Goal: Information Seeking & Learning: Learn about a topic

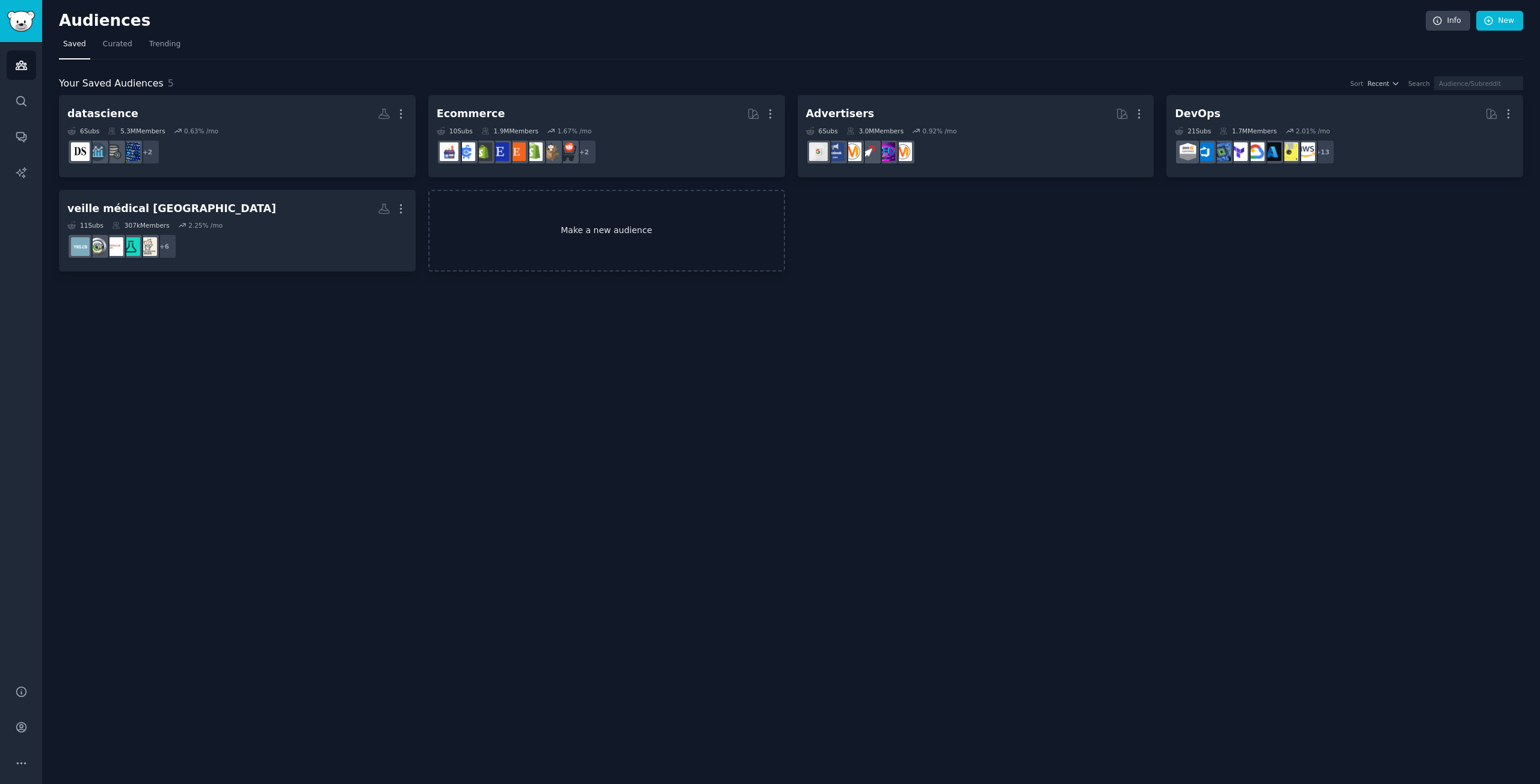
click at [562, 220] on link "Make a new audience" at bounding box center [606, 230] width 356 height 82
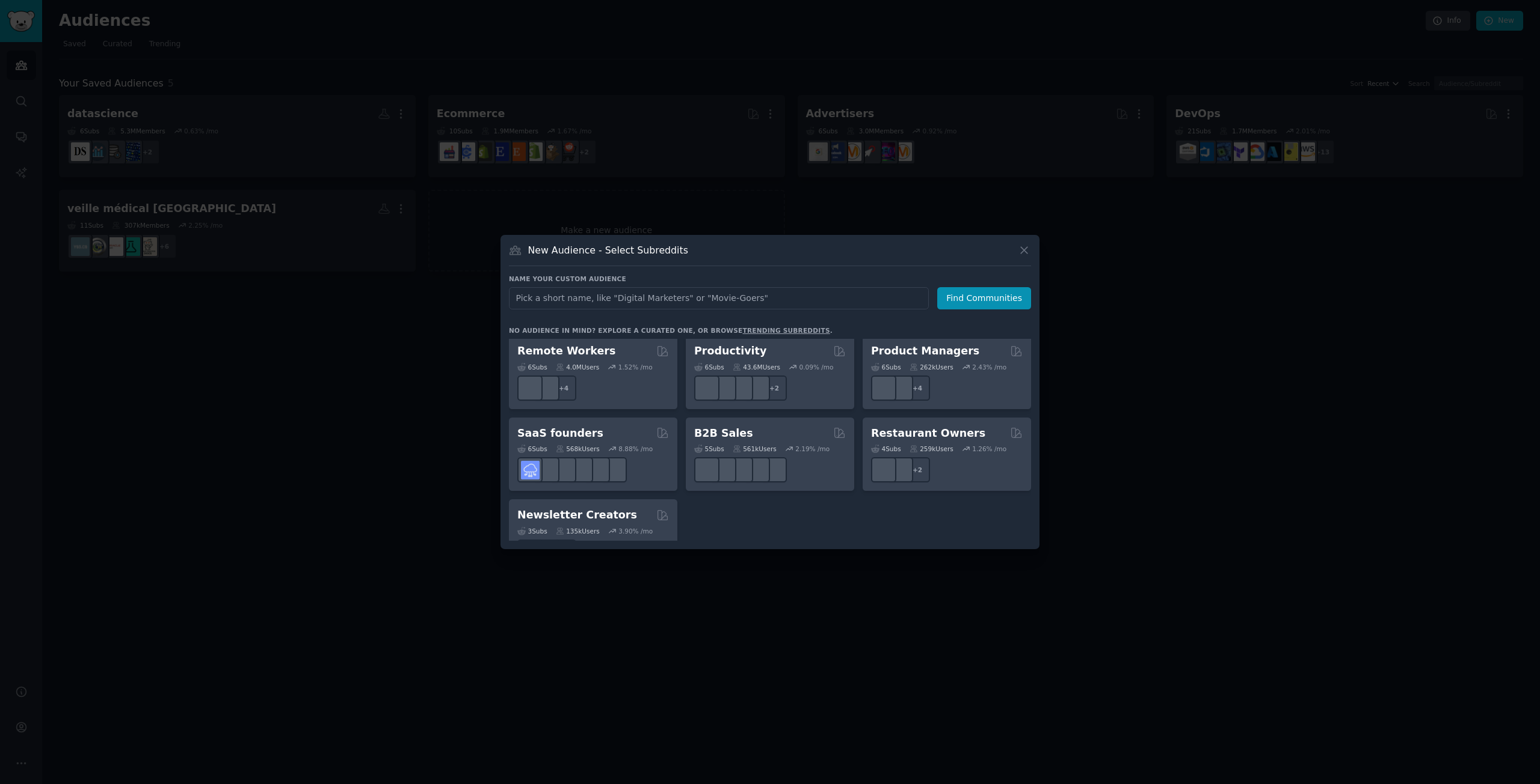
scroll to position [938, 0]
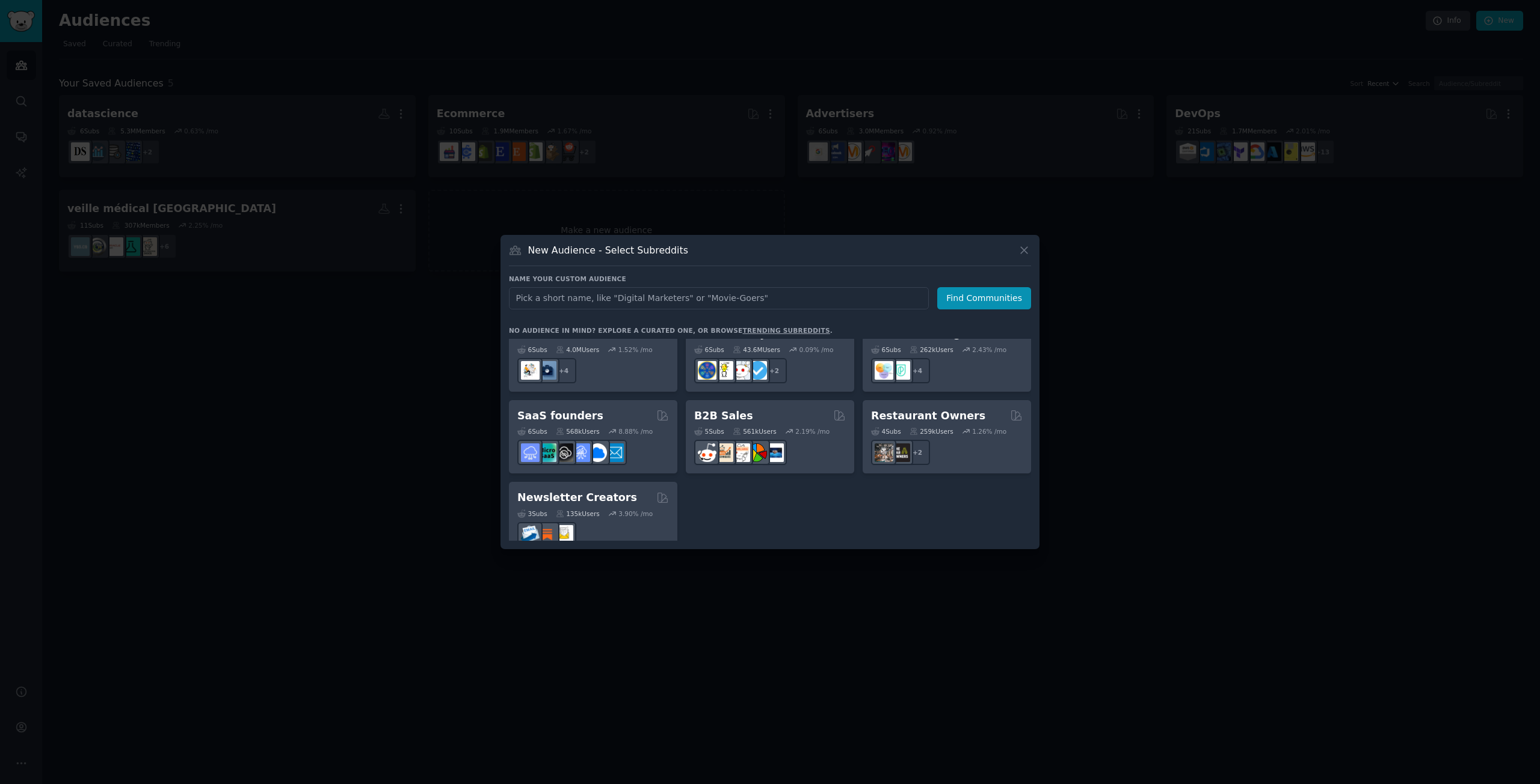
click at [628, 301] on input "text" at bounding box center [718, 299] width 420 height 22
type input "r"
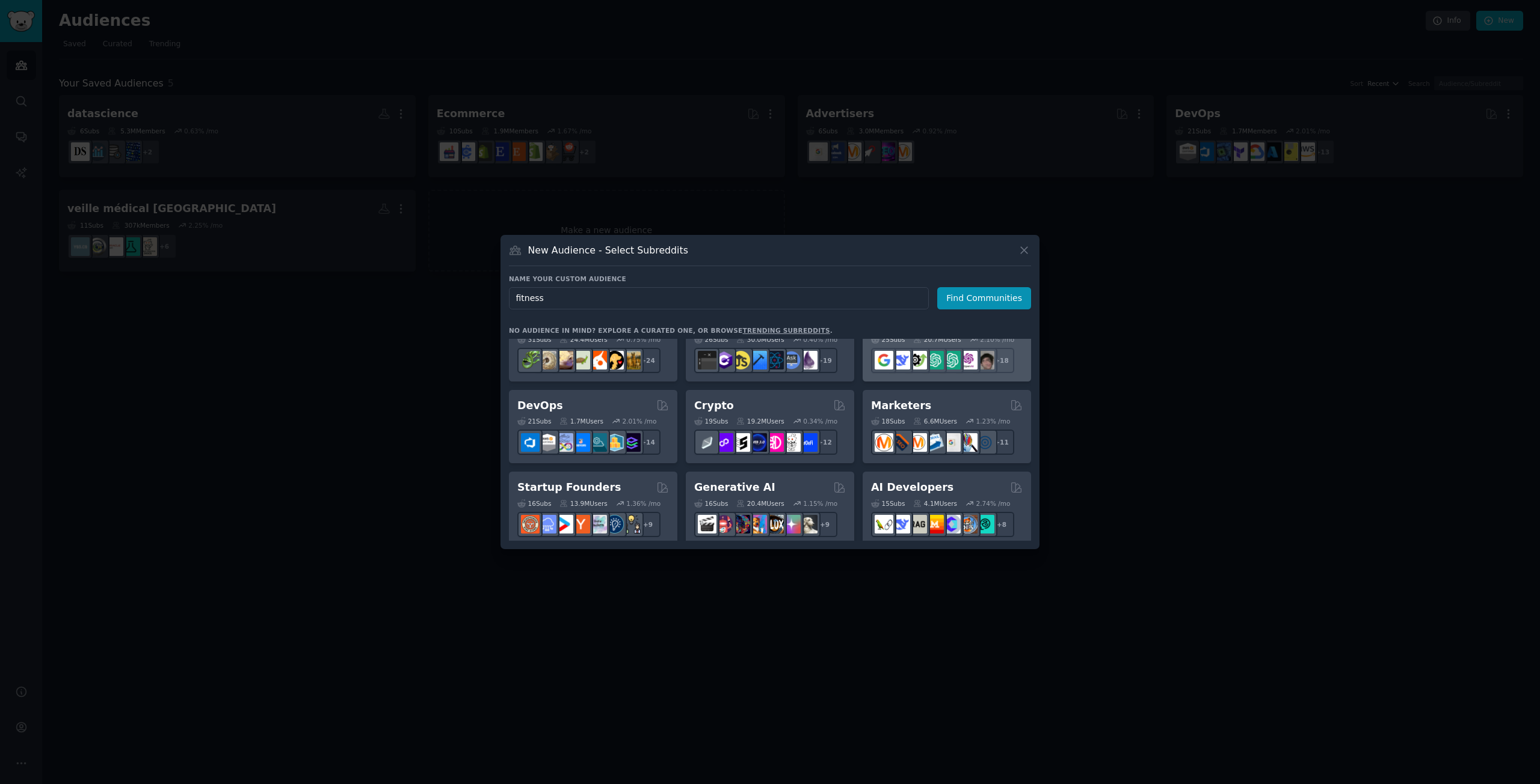
scroll to position [0, 0]
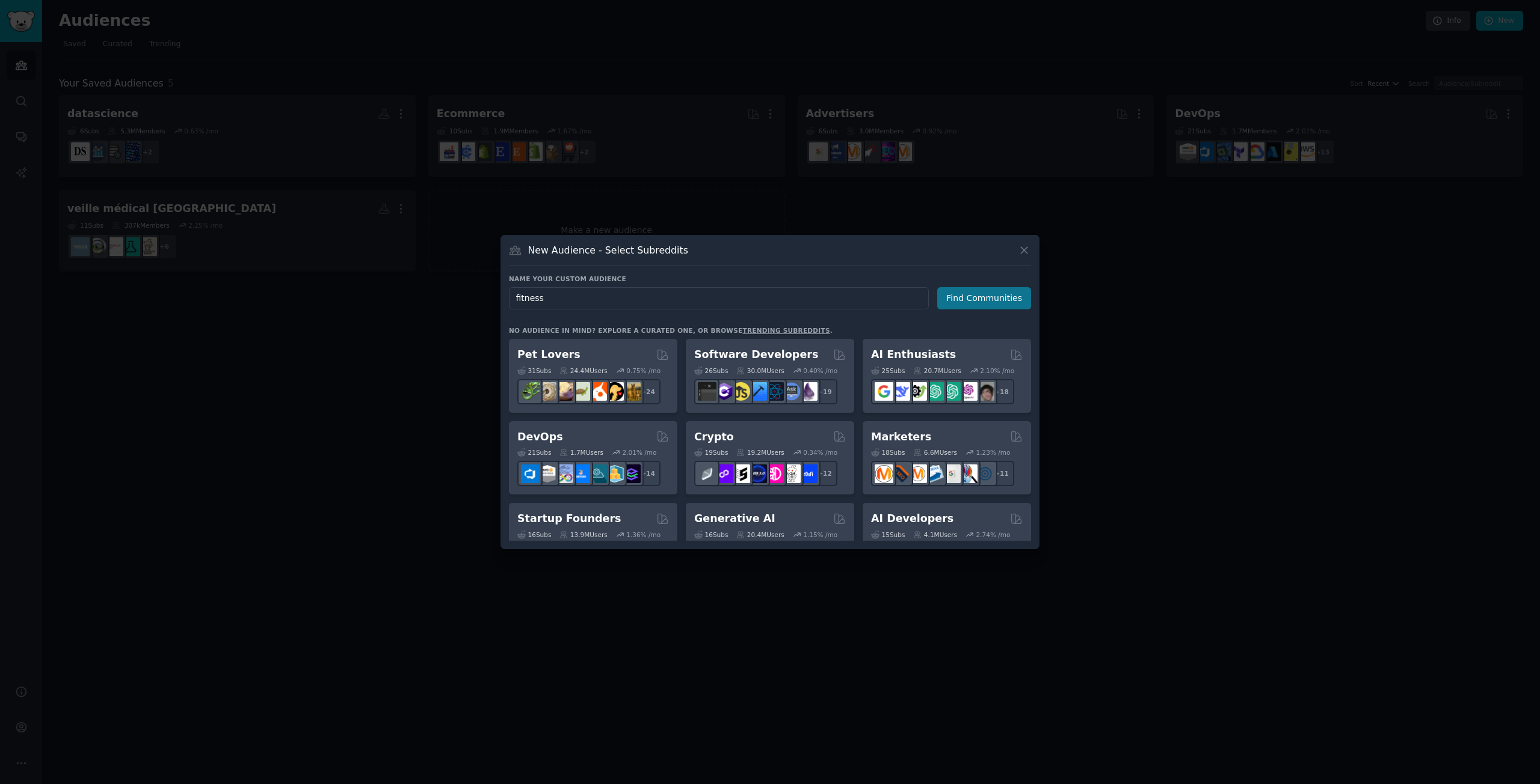
type input "fitness"
click at [978, 295] on button "Find Communities" at bounding box center [984, 299] width 93 height 22
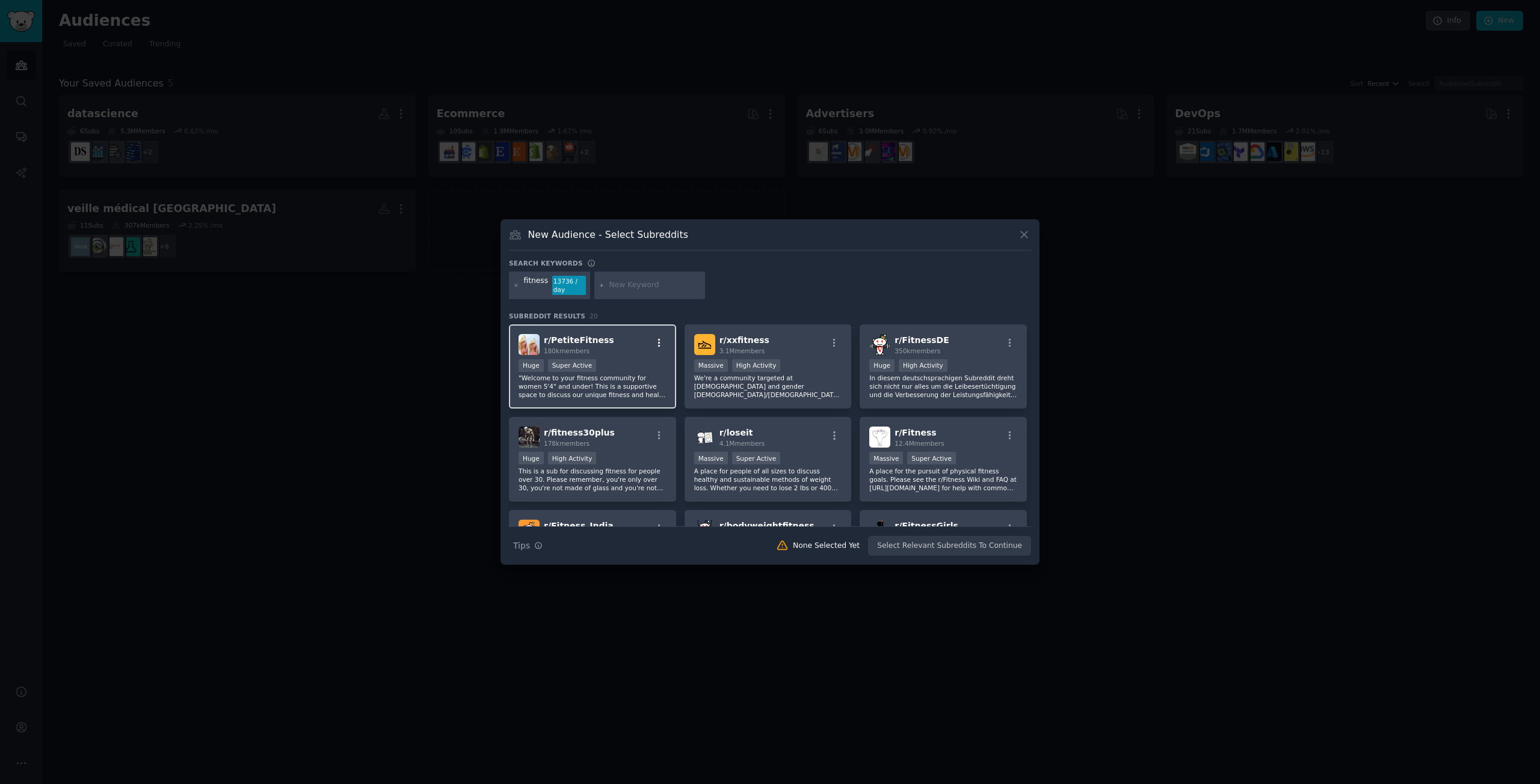
click at [656, 341] on icon "button" at bounding box center [658, 342] width 11 height 11
click at [616, 348] on div "r/ PetiteFitness 180k members" at bounding box center [592, 344] width 148 height 21
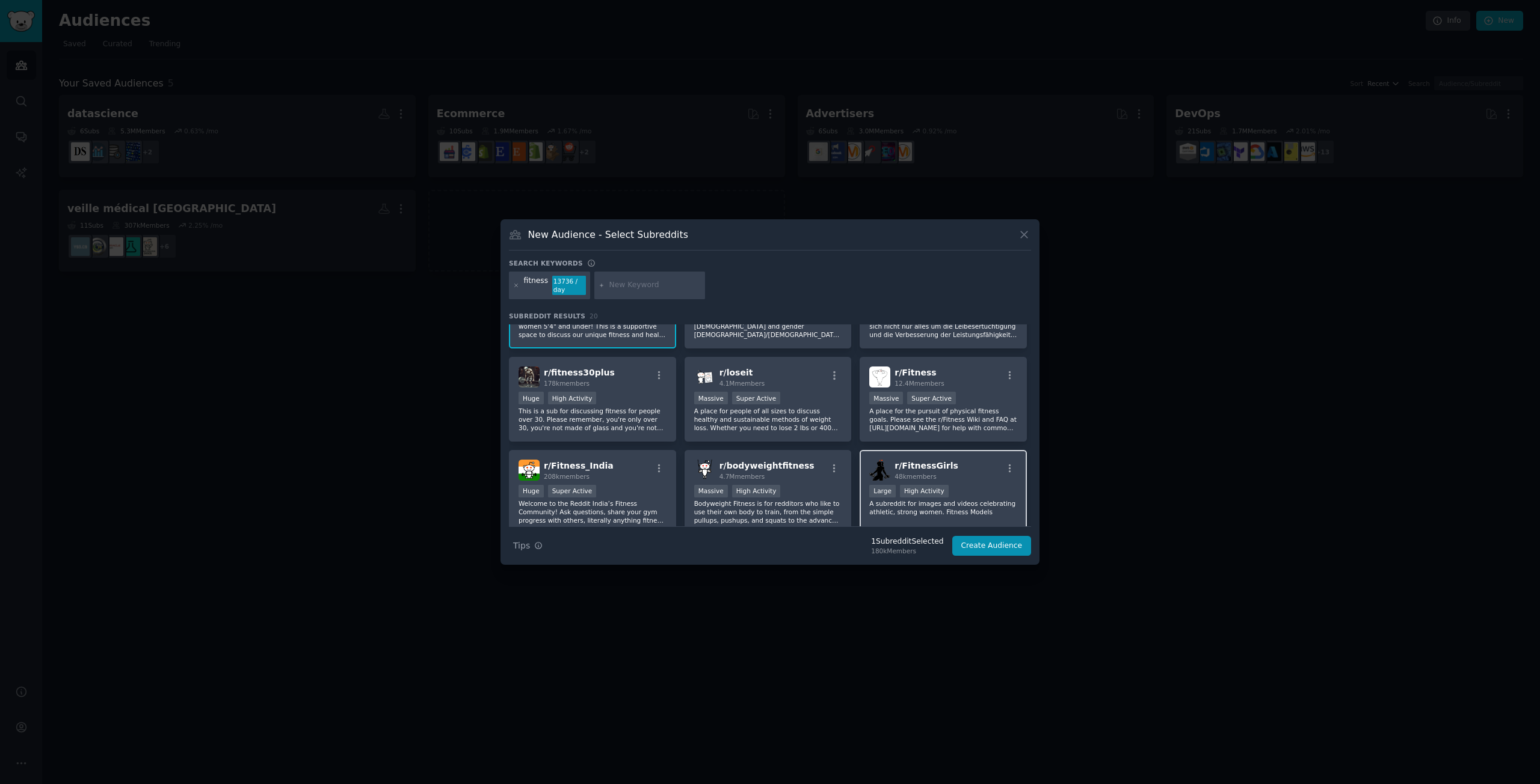
click at [920, 476] on span "48k members" at bounding box center [915, 476] width 42 height 7
click at [972, 408] on p "A place for the pursuit of physical fitness goals. Please see the r/Fitness Wik…" at bounding box center [942, 419] width 148 height 25
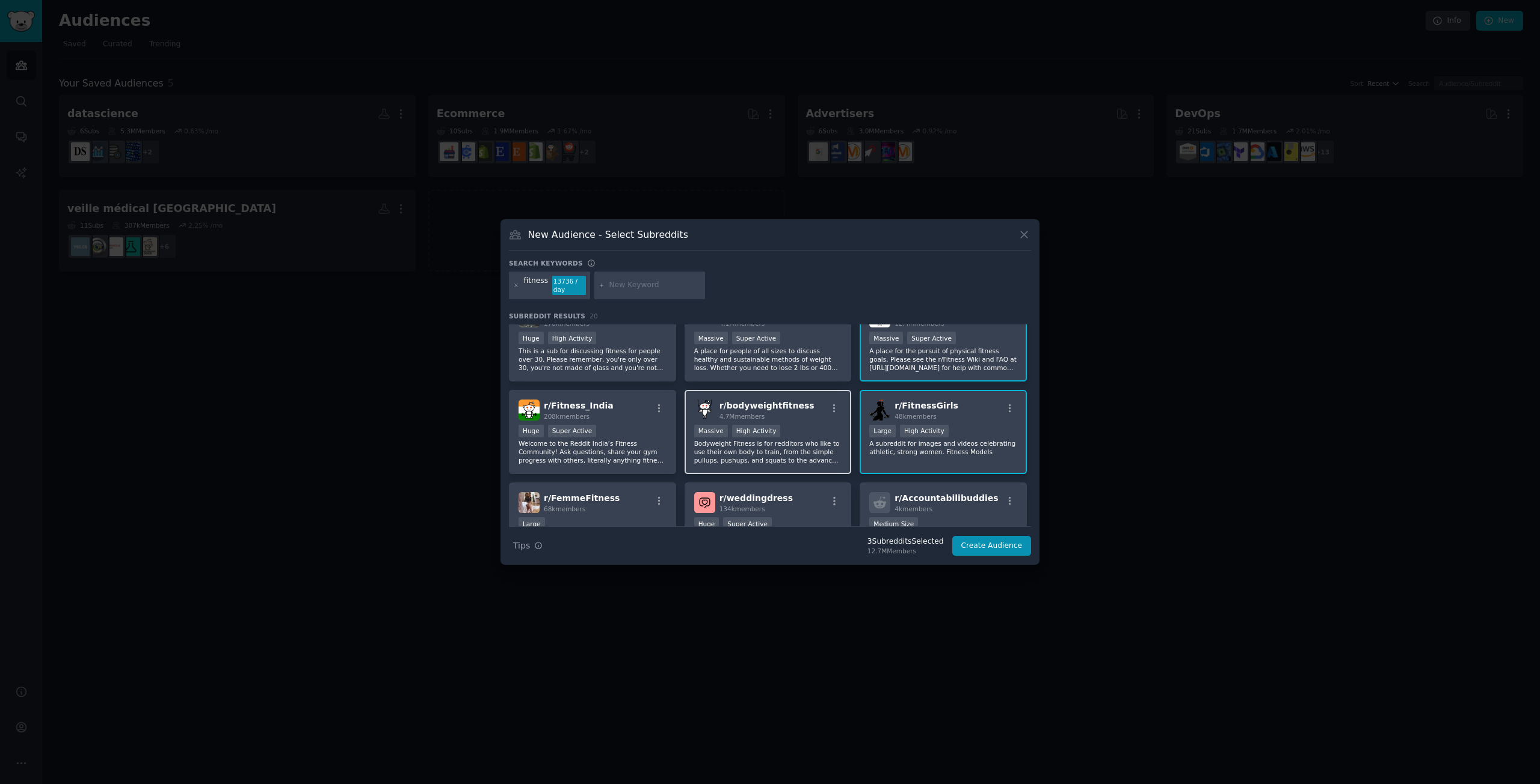
click at [792, 437] on div "Massive High Activity" at bounding box center [768, 432] width 148 height 15
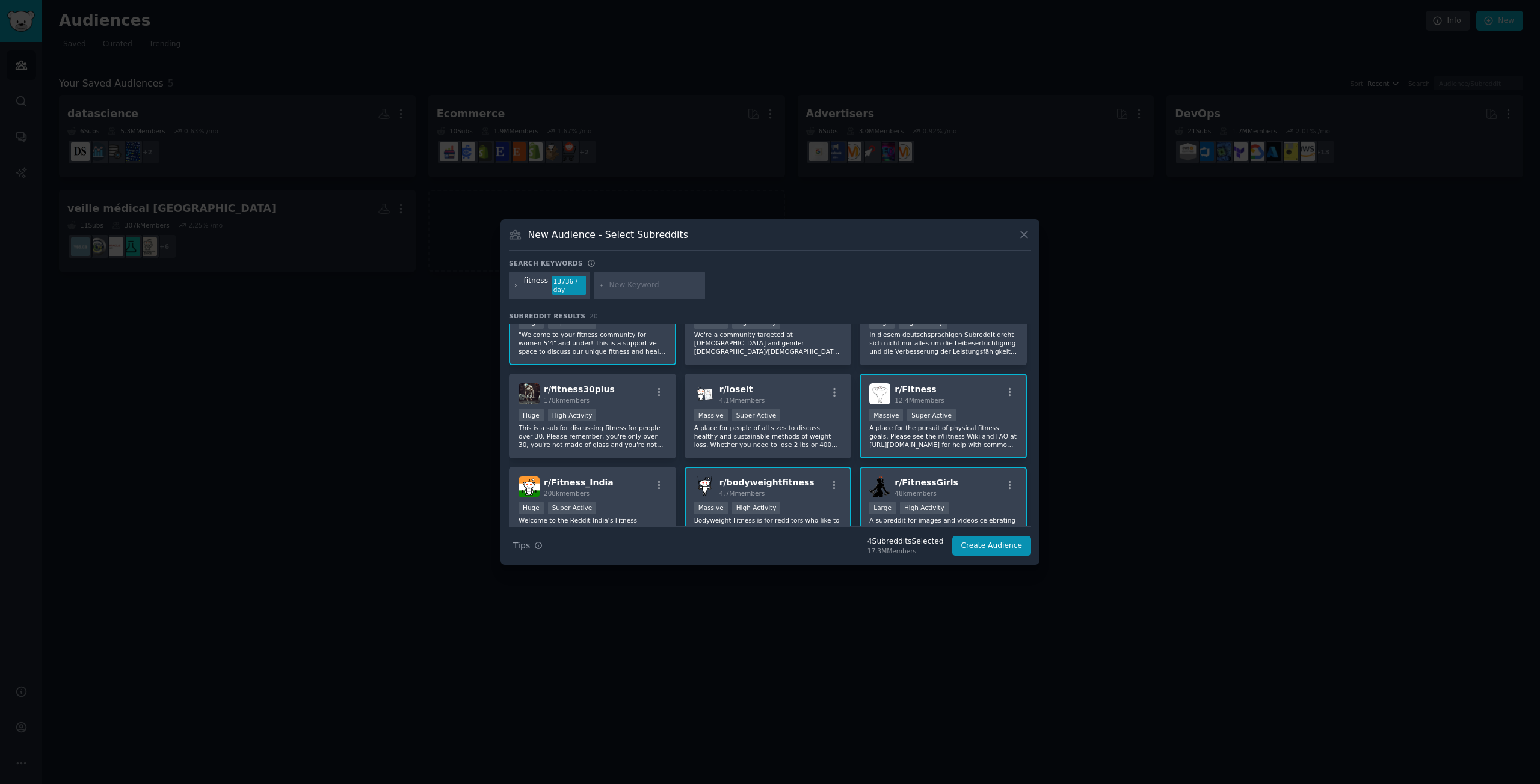
scroll to position [0, 0]
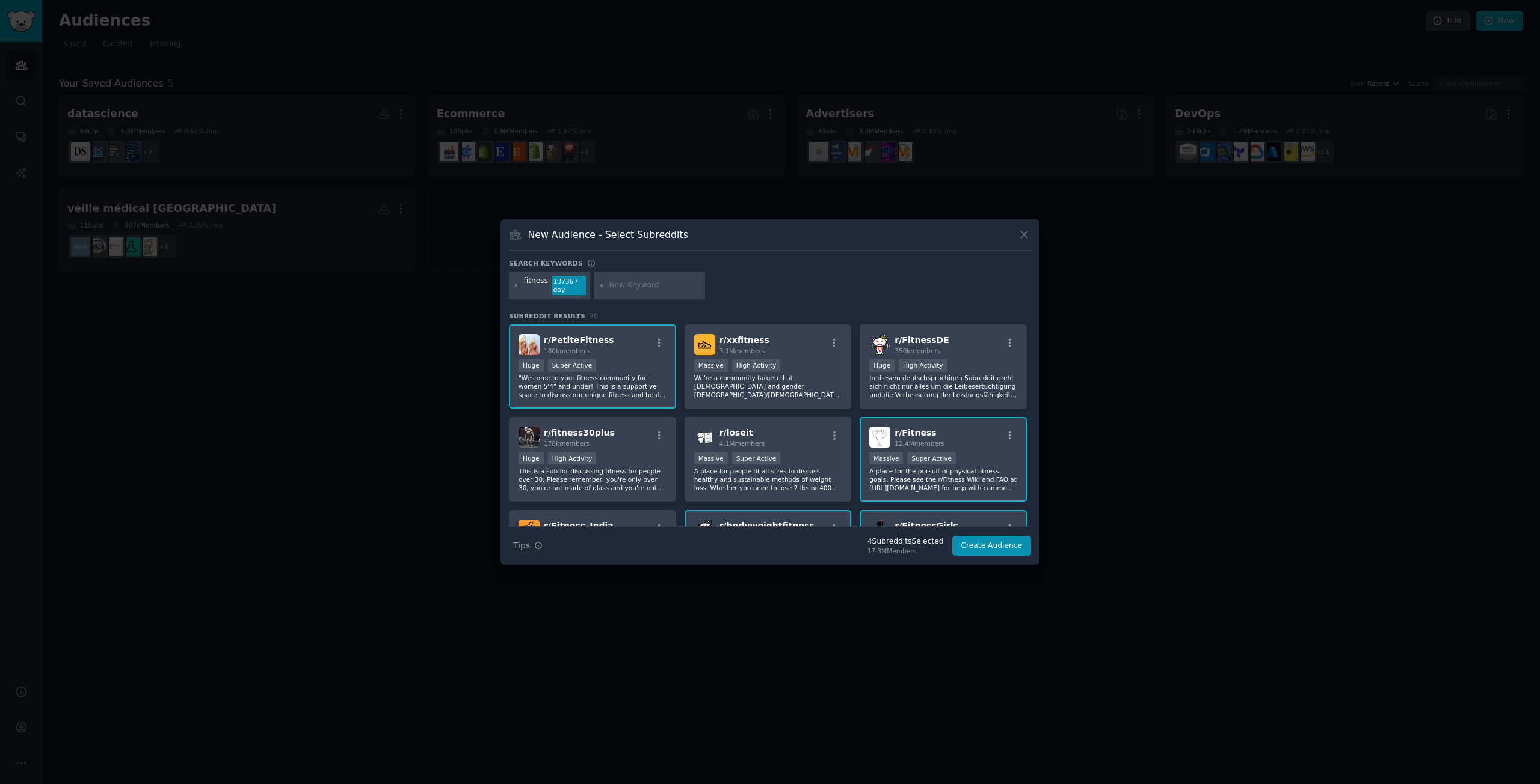
click at [610, 286] on input "text" at bounding box center [655, 285] width 91 height 11
type input "weight lifting"
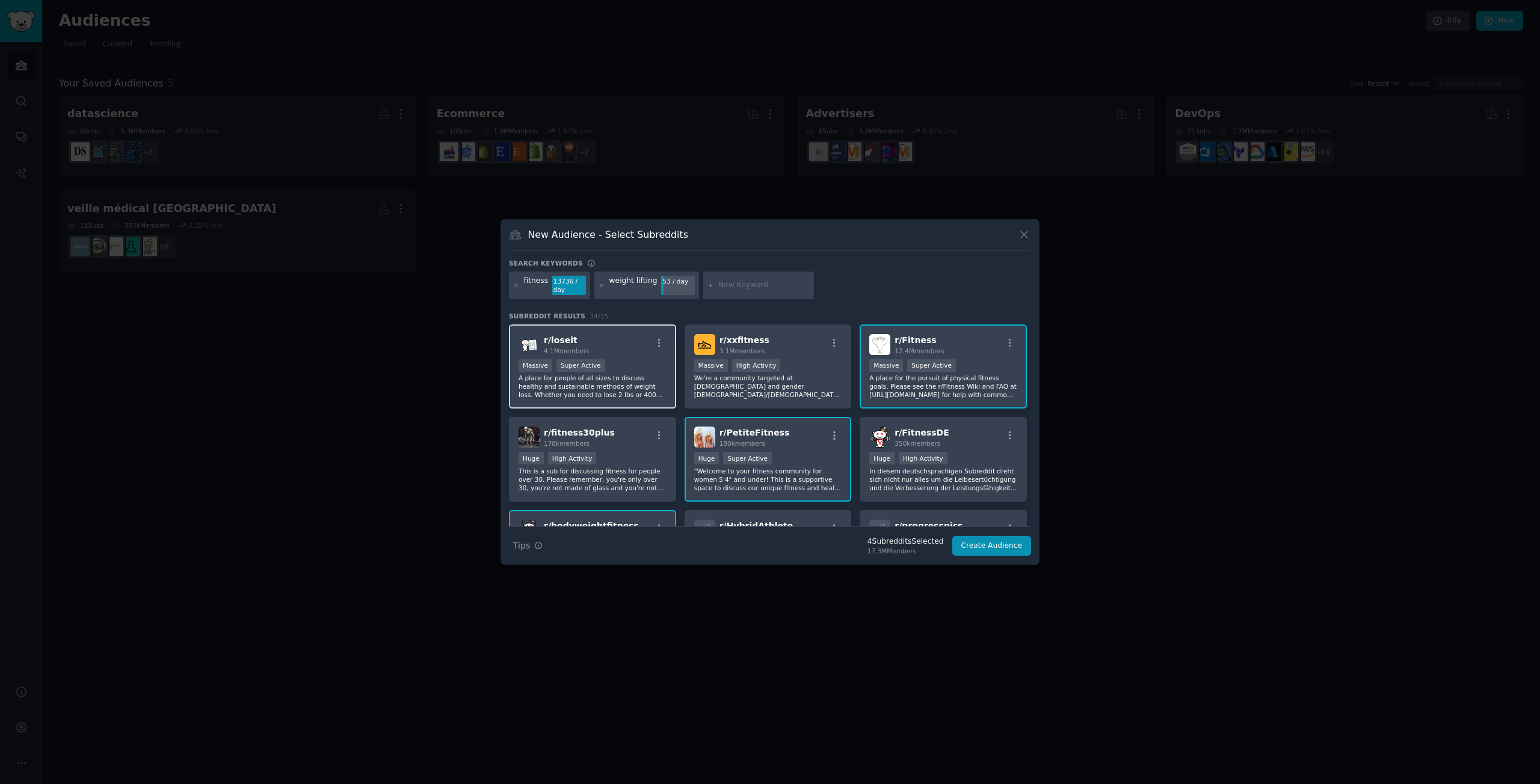
click at [631, 344] on div "r/ loseit 4.1M members" at bounding box center [592, 344] width 148 height 21
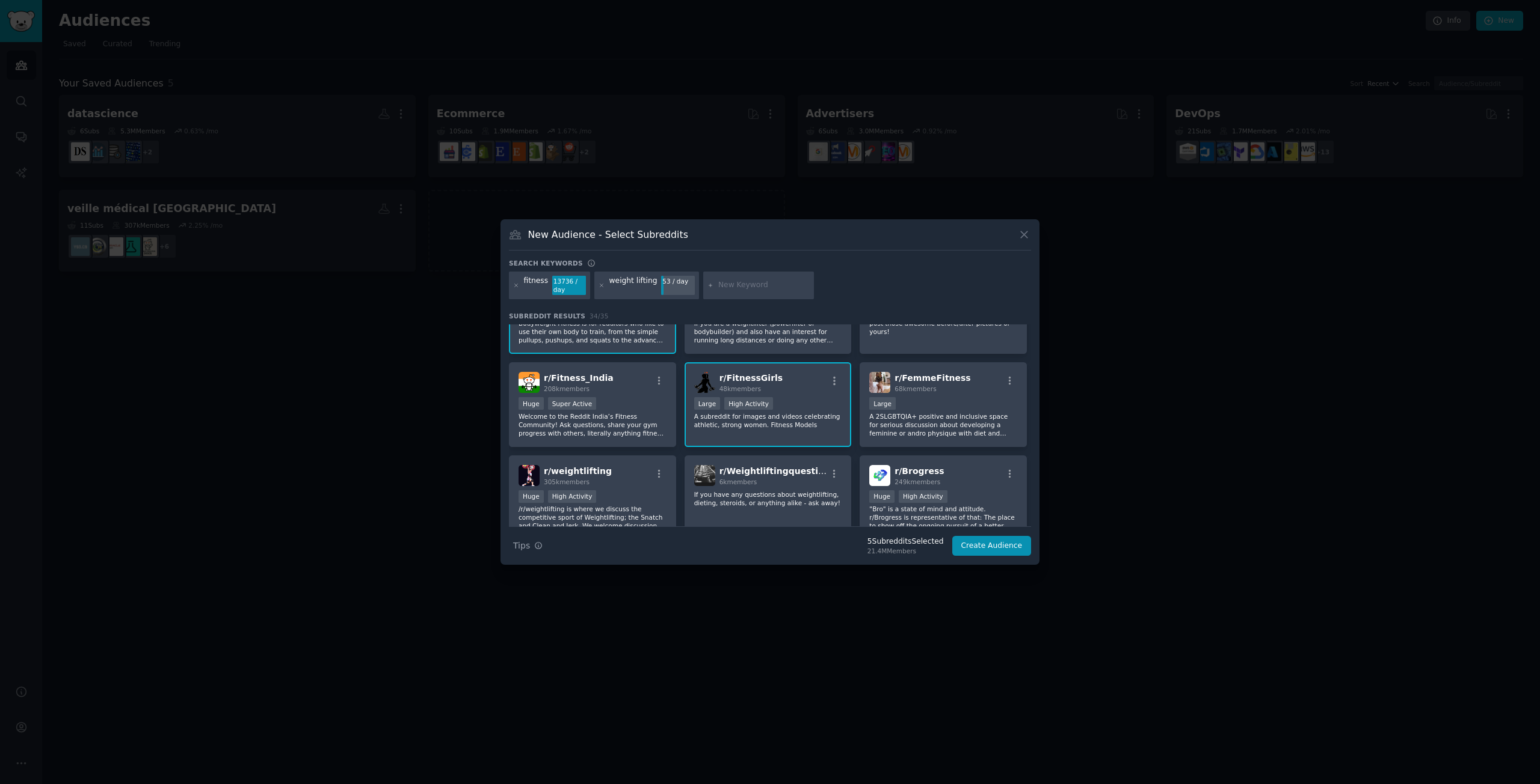
scroll to position [301, 0]
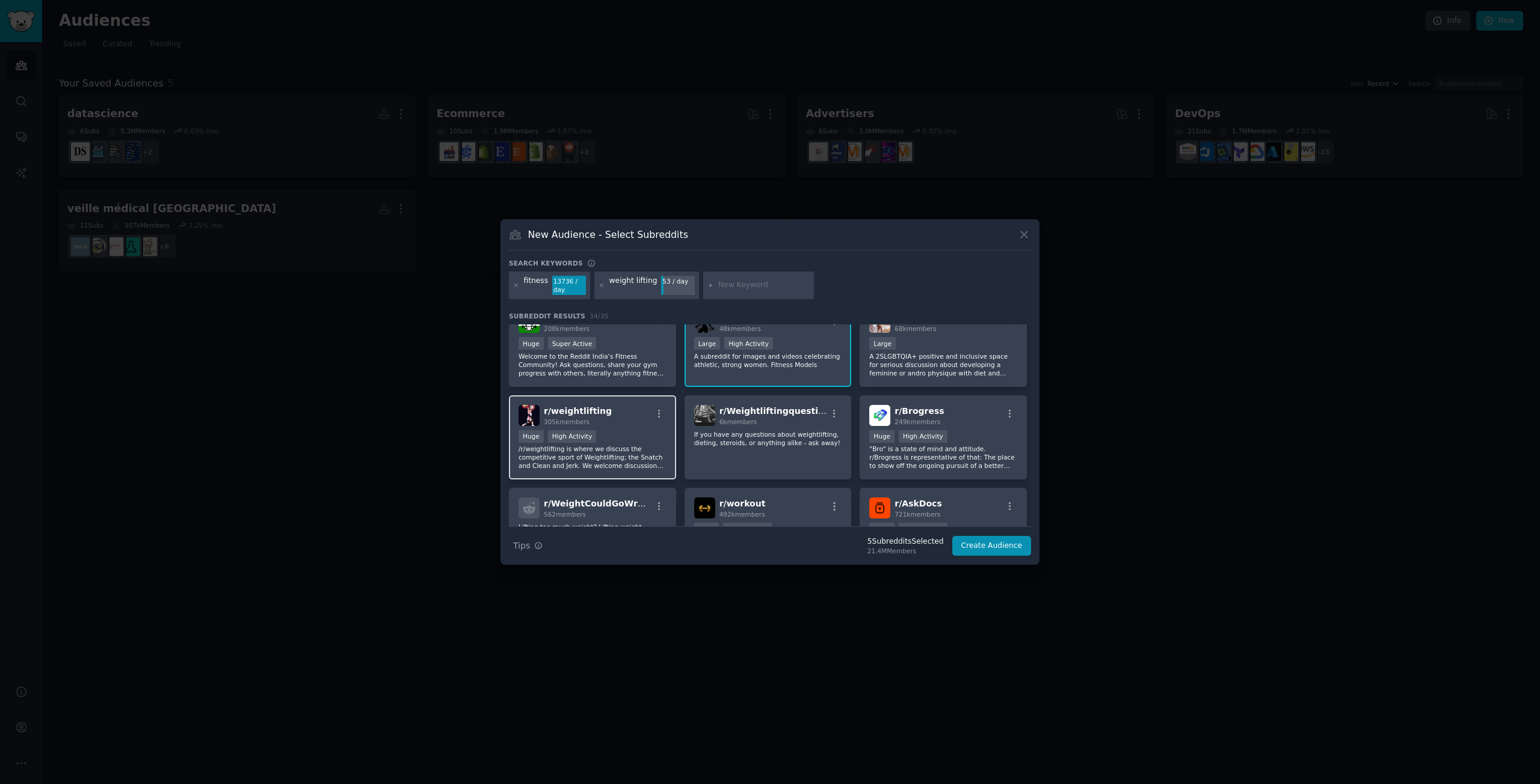
click at [657, 442] on div "Huge High Activity" at bounding box center [592, 438] width 148 height 15
click at [728, 445] on p "If you have any questions about weightlifting, dieting, steroids, or anything a…" at bounding box center [768, 439] width 148 height 17
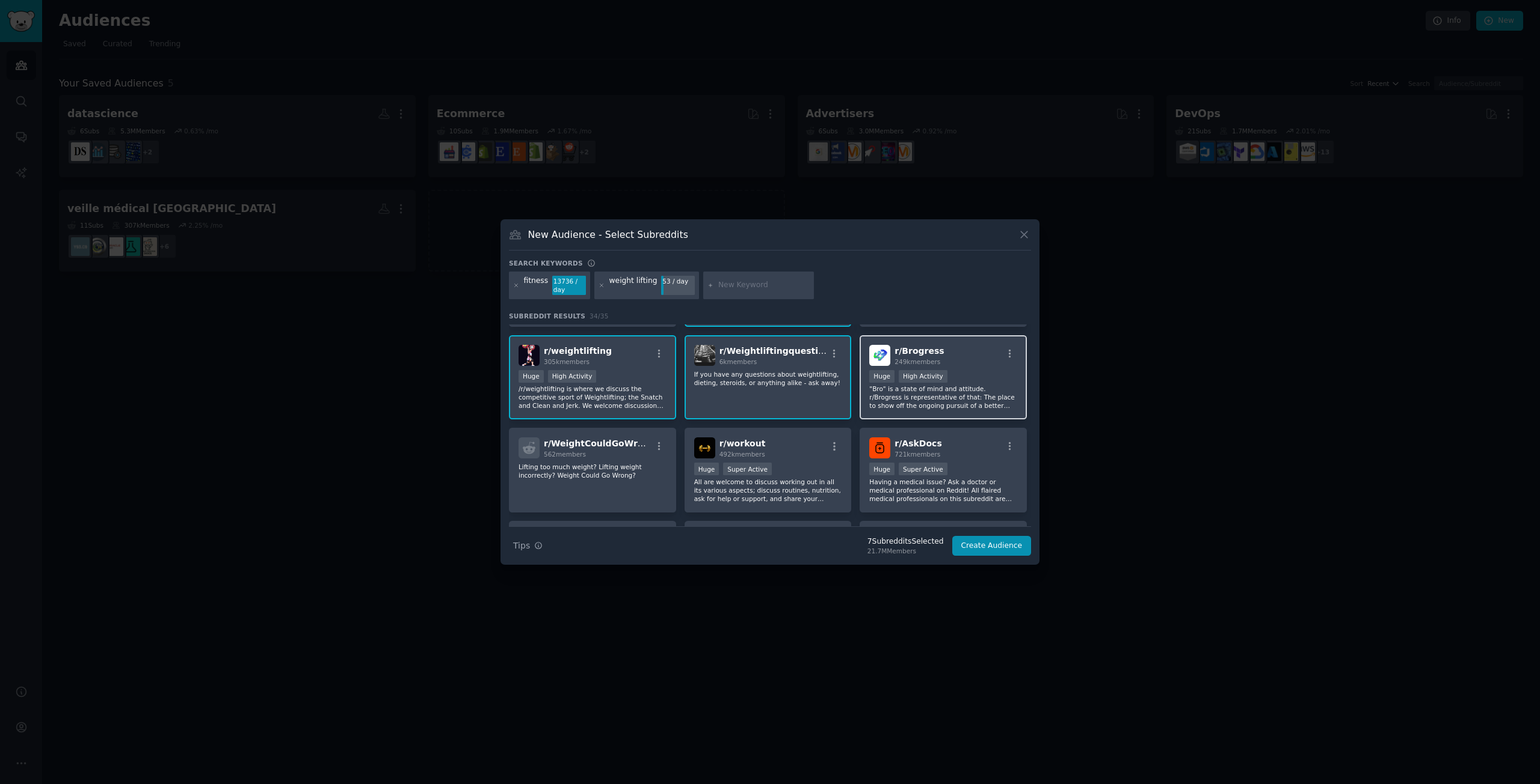
click at [912, 385] on p ""Bro" is a state of mind and attitude. r/Brogress is representative of that: Th…" at bounding box center [942, 397] width 148 height 25
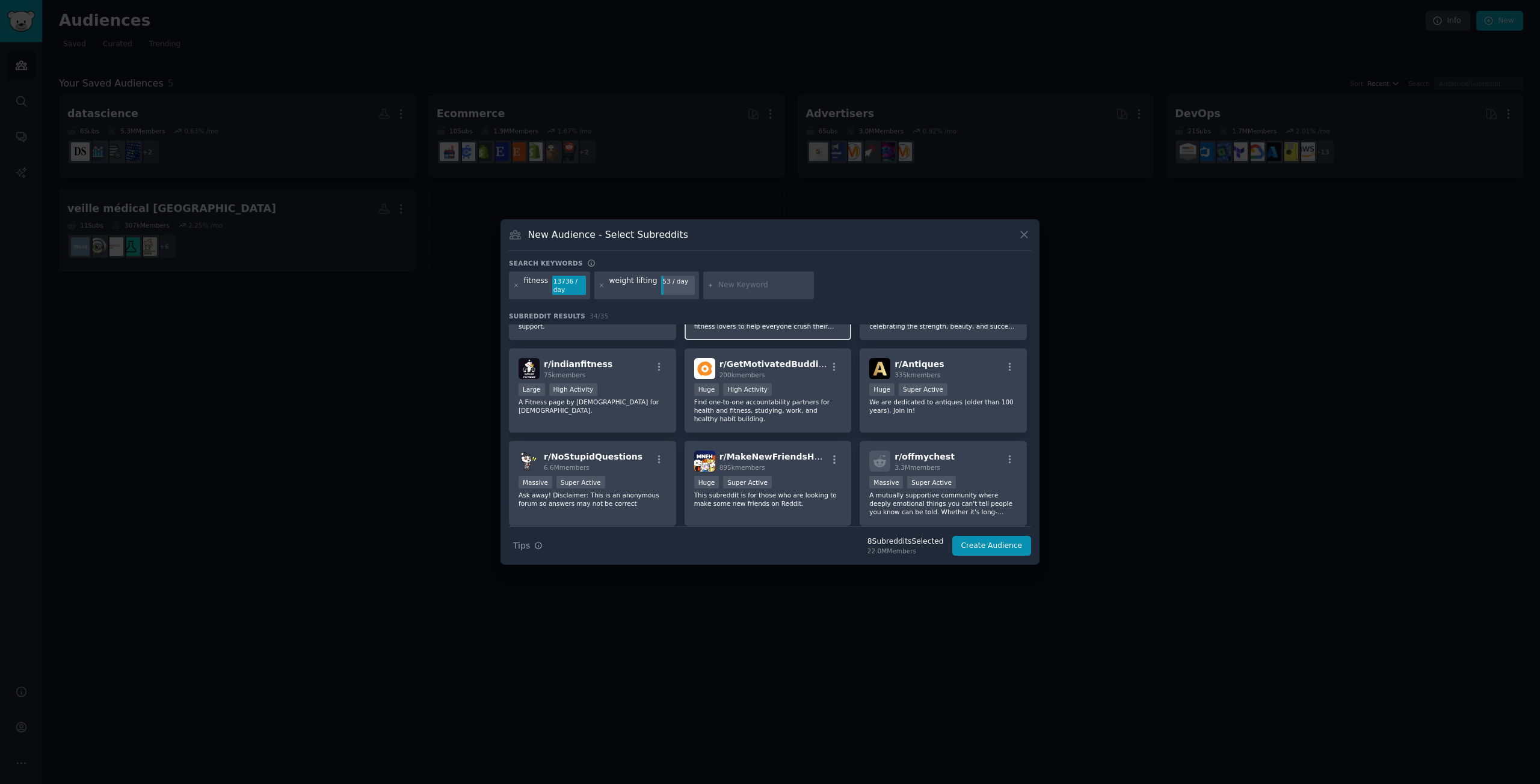
scroll to position [721, 0]
click at [815, 420] on p "Find one-to-one accountability partners for health and fitness, studying, work,…" at bounding box center [768, 408] width 148 height 25
click at [983, 544] on button "Create Audience" at bounding box center [992, 546] width 79 height 21
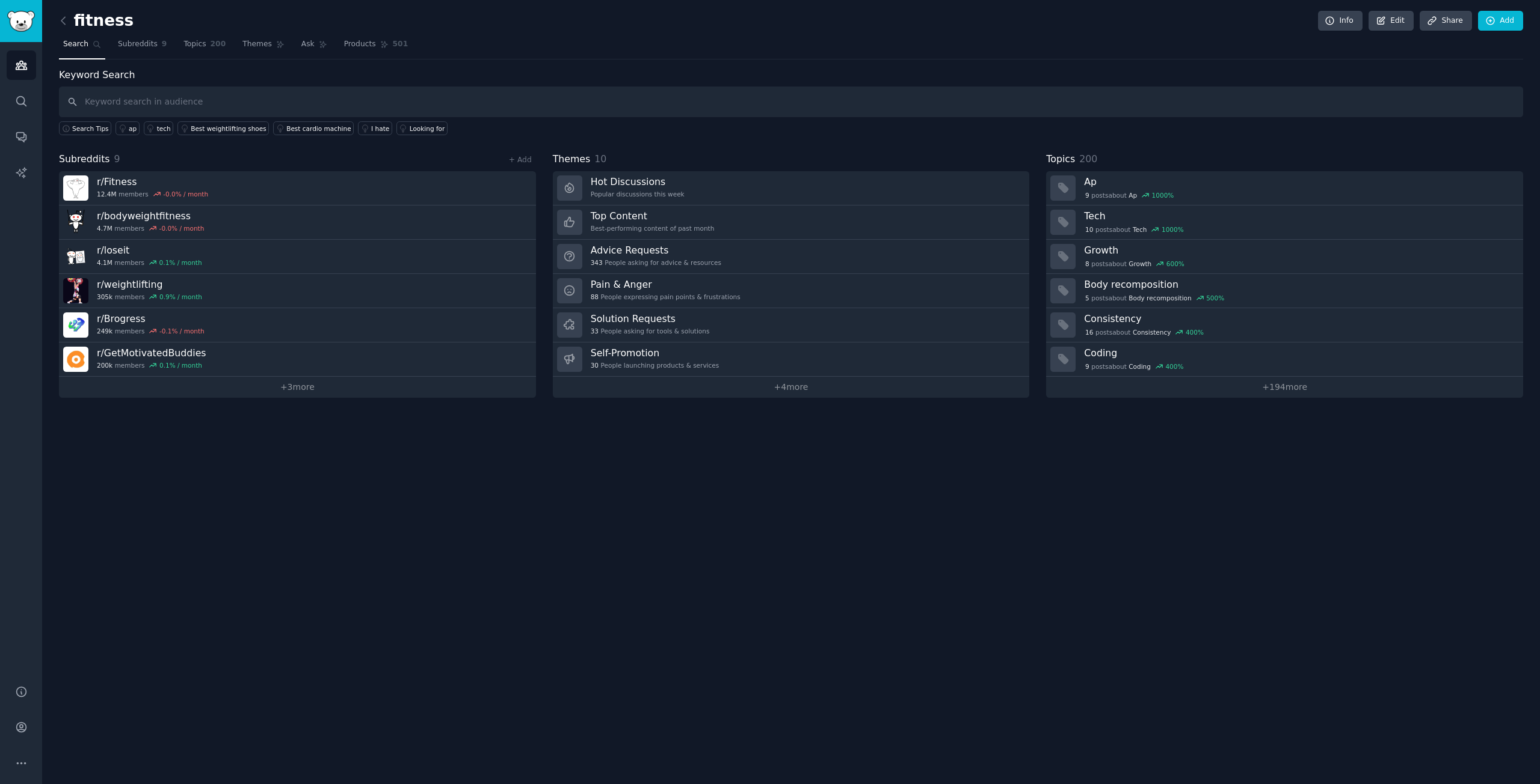
click at [181, 100] on input "text" at bounding box center [790, 101] width 1464 height 31
type input "calories"
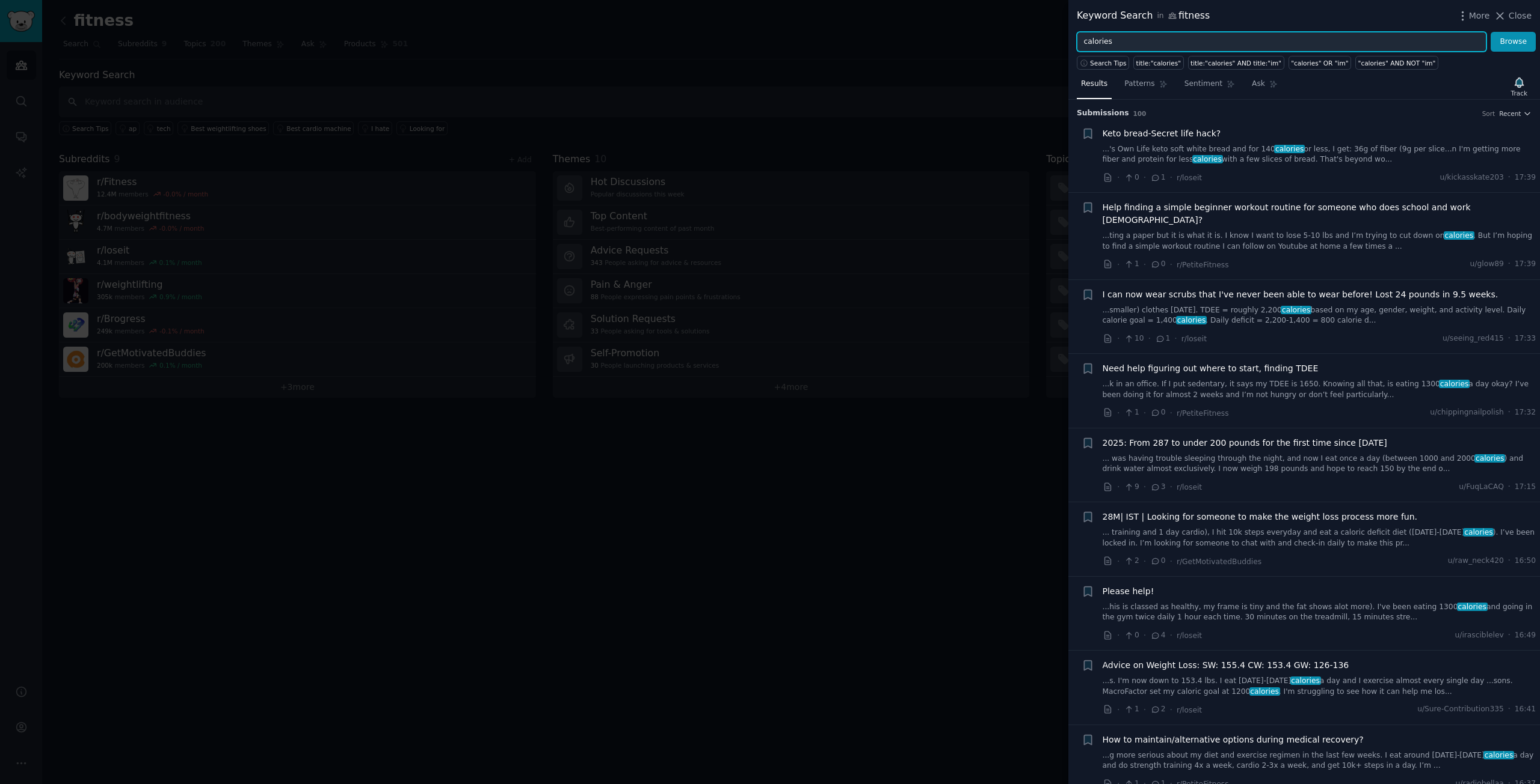
click at [1154, 39] on input "calories" at bounding box center [1281, 42] width 409 height 21
click at [1490, 32] on button "Browse" at bounding box center [1512, 42] width 45 height 21
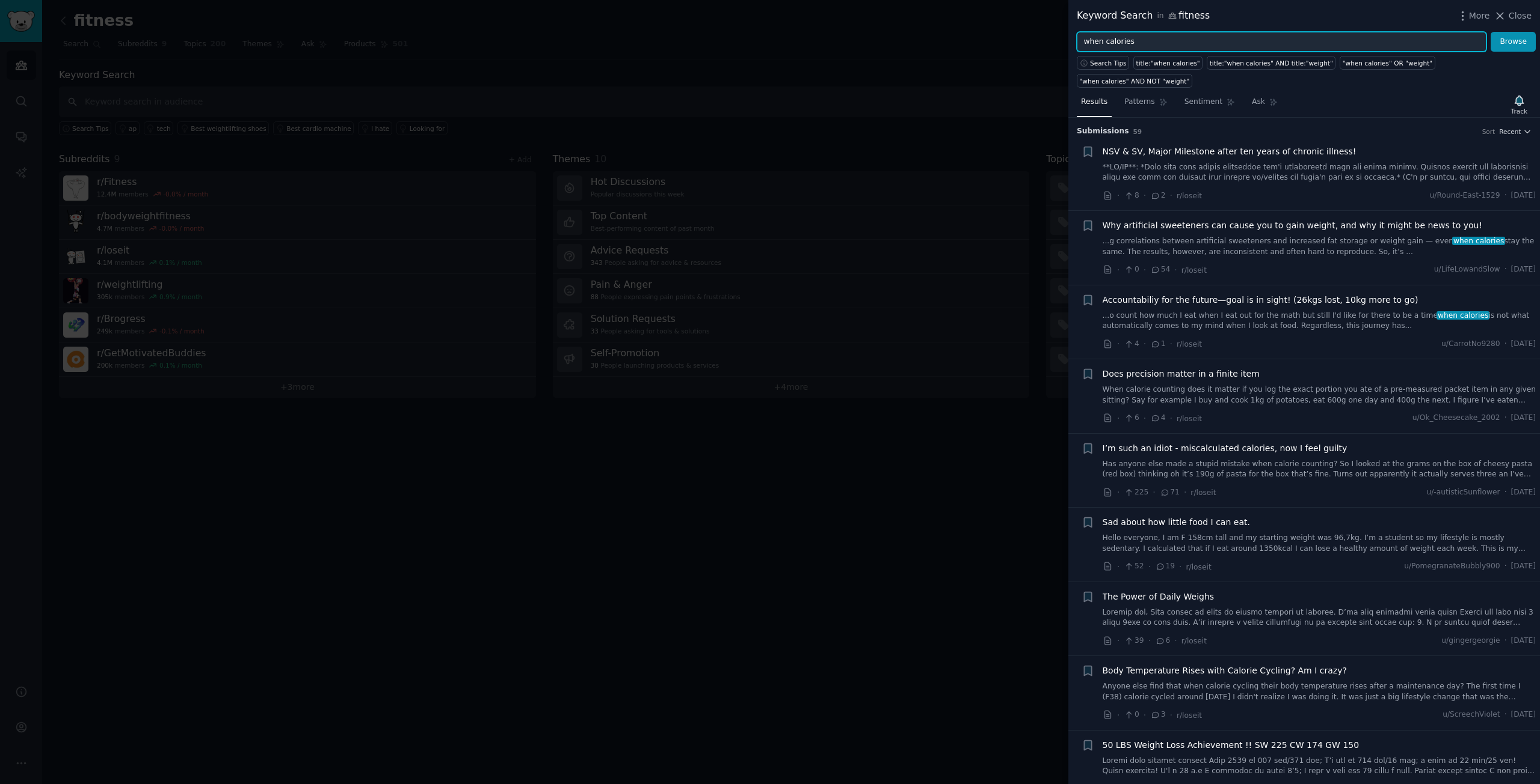
click at [1195, 47] on input "when calories" at bounding box center [1281, 42] width 409 height 21
click at [1330, 590] on div "The Power of Daily Weighs" at bounding box center [1319, 609] width 434 height 38
click at [1338, 607] on link at bounding box center [1319, 617] width 434 height 21
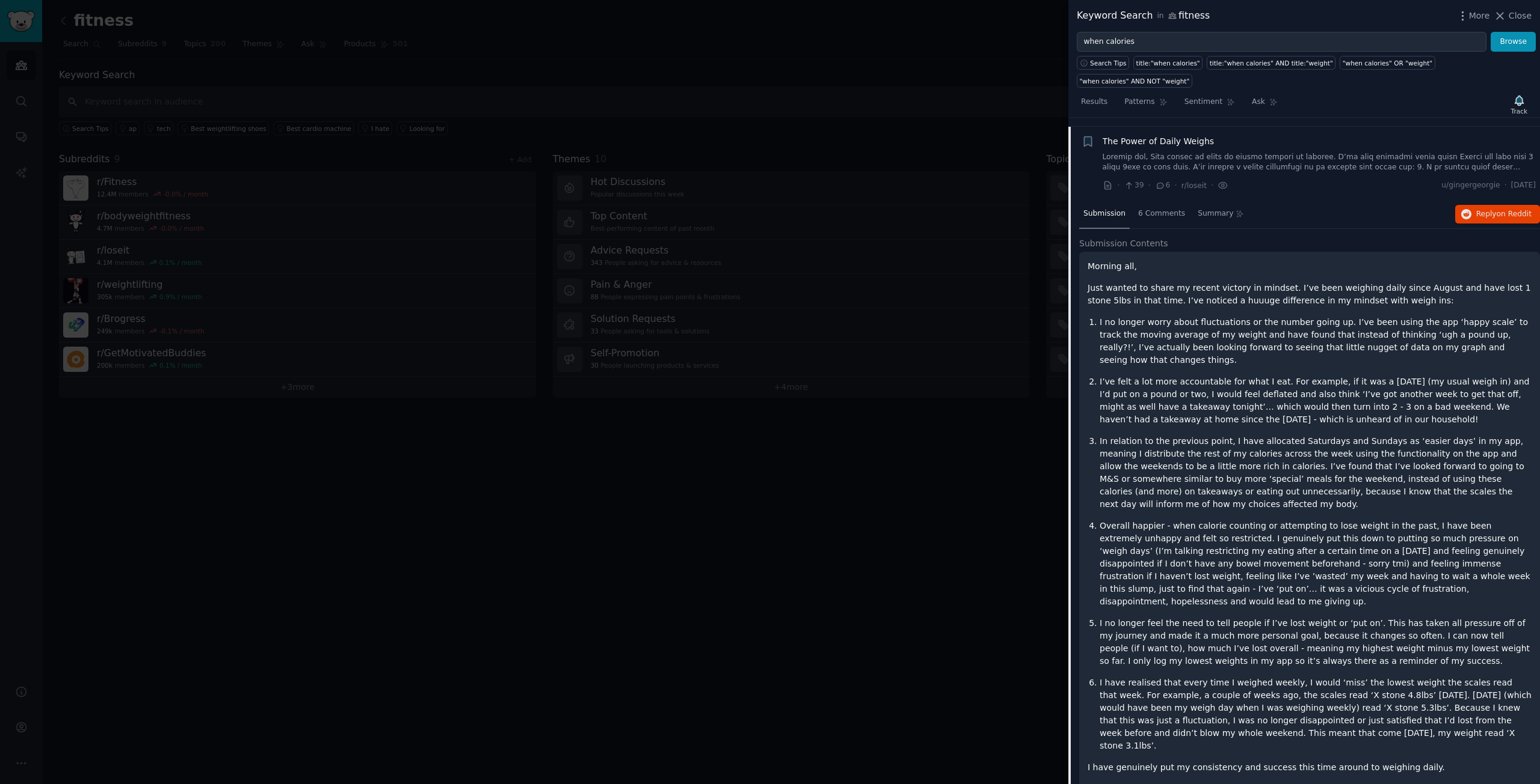
scroll to position [462, 0]
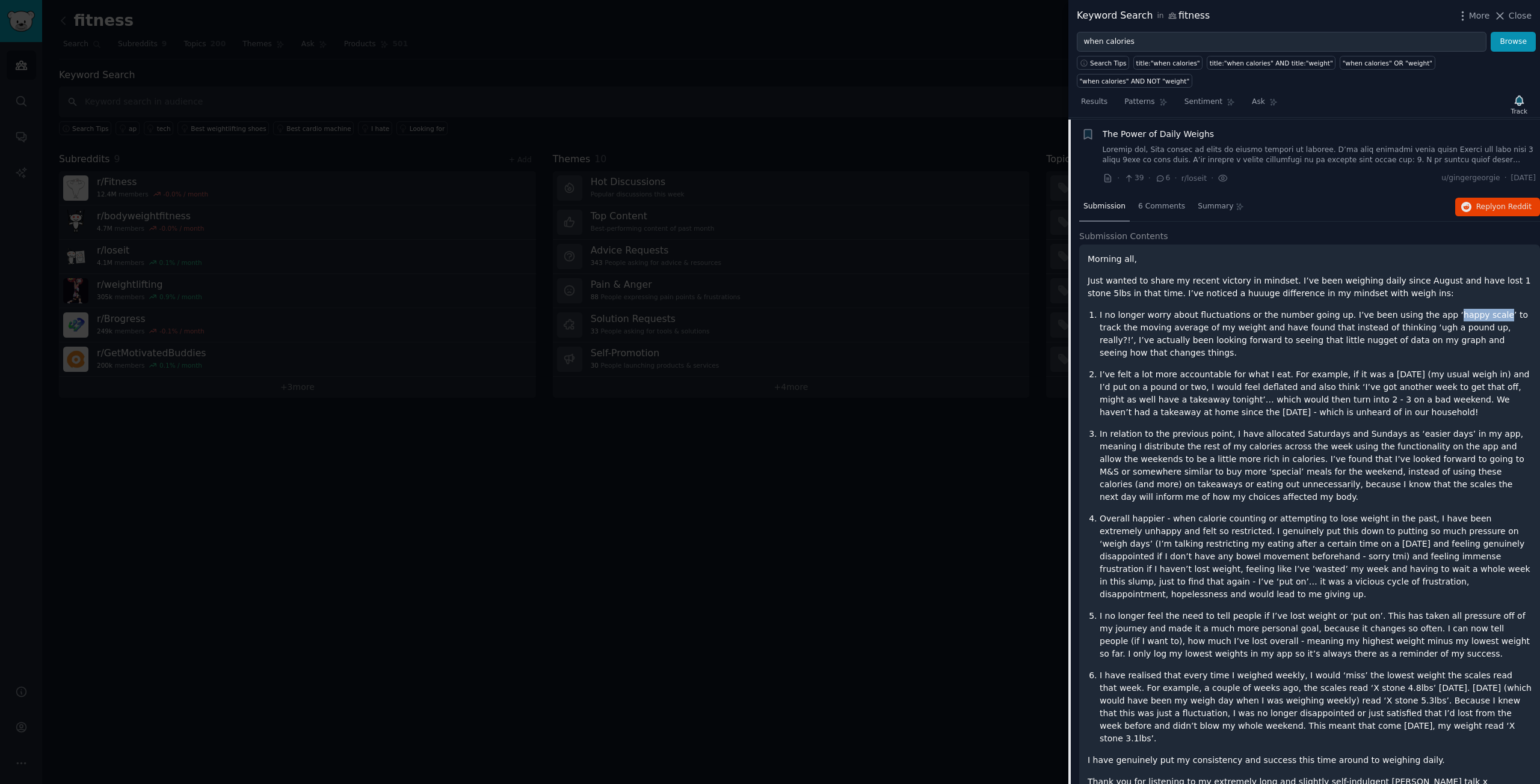
drag, startPoint x: 1419, startPoint y: 294, endPoint x: 1463, endPoint y: 297, distance: 44.1
click at [1463, 309] on p "I no longer worry about fluctuations or the number going up. I’ve been using th…" at bounding box center [1315, 333] width 432 height 51
copy p "happy scale"
click at [1216, 40] on input "when calories" at bounding box center [1281, 42] width 409 height 21
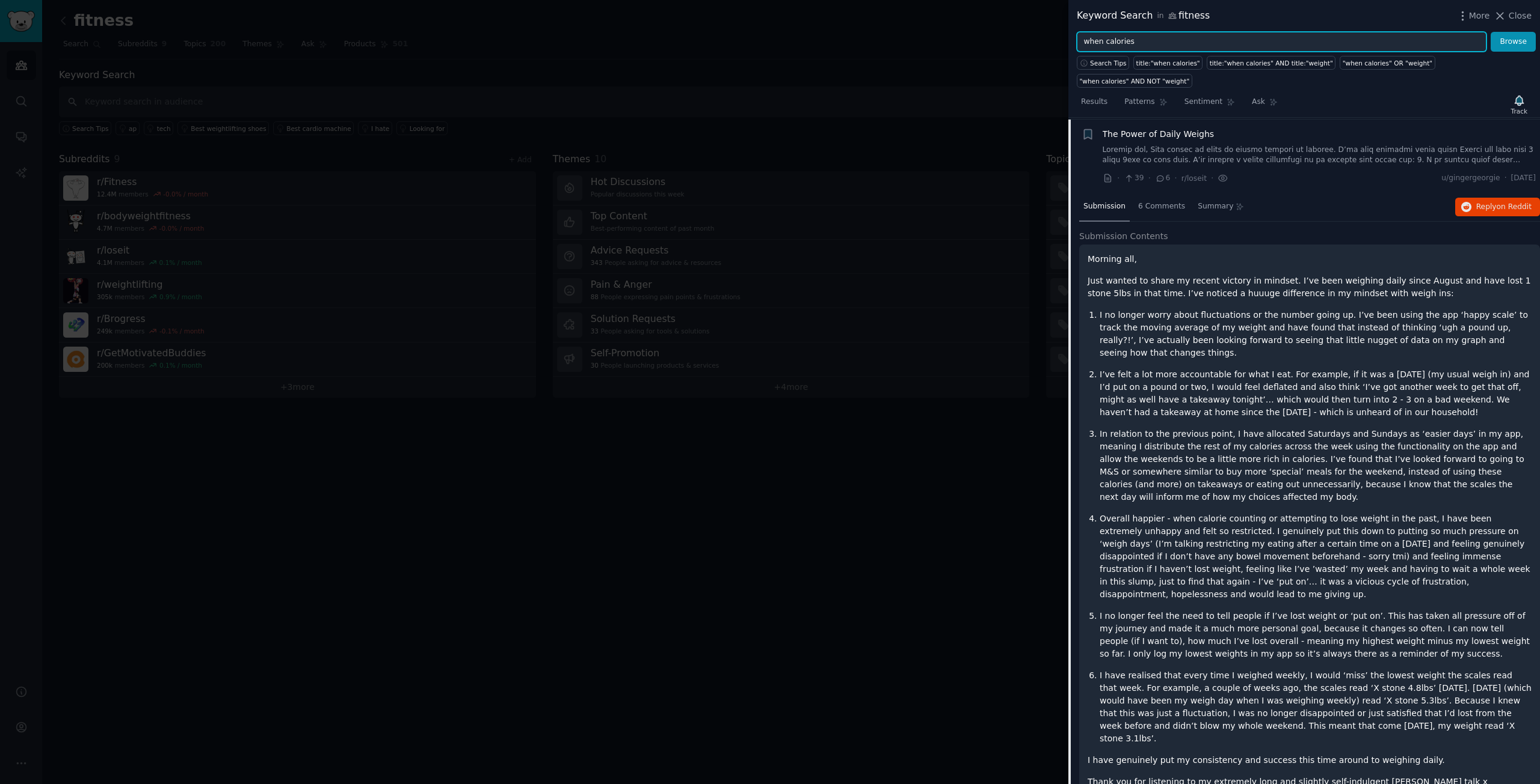
click at [1216, 40] on input "when calories" at bounding box center [1281, 42] width 409 height 21
click at [1128, 41] on input "when calories" at bounding box center [1281, 42] width 409 height 21
paste input "to adjust"
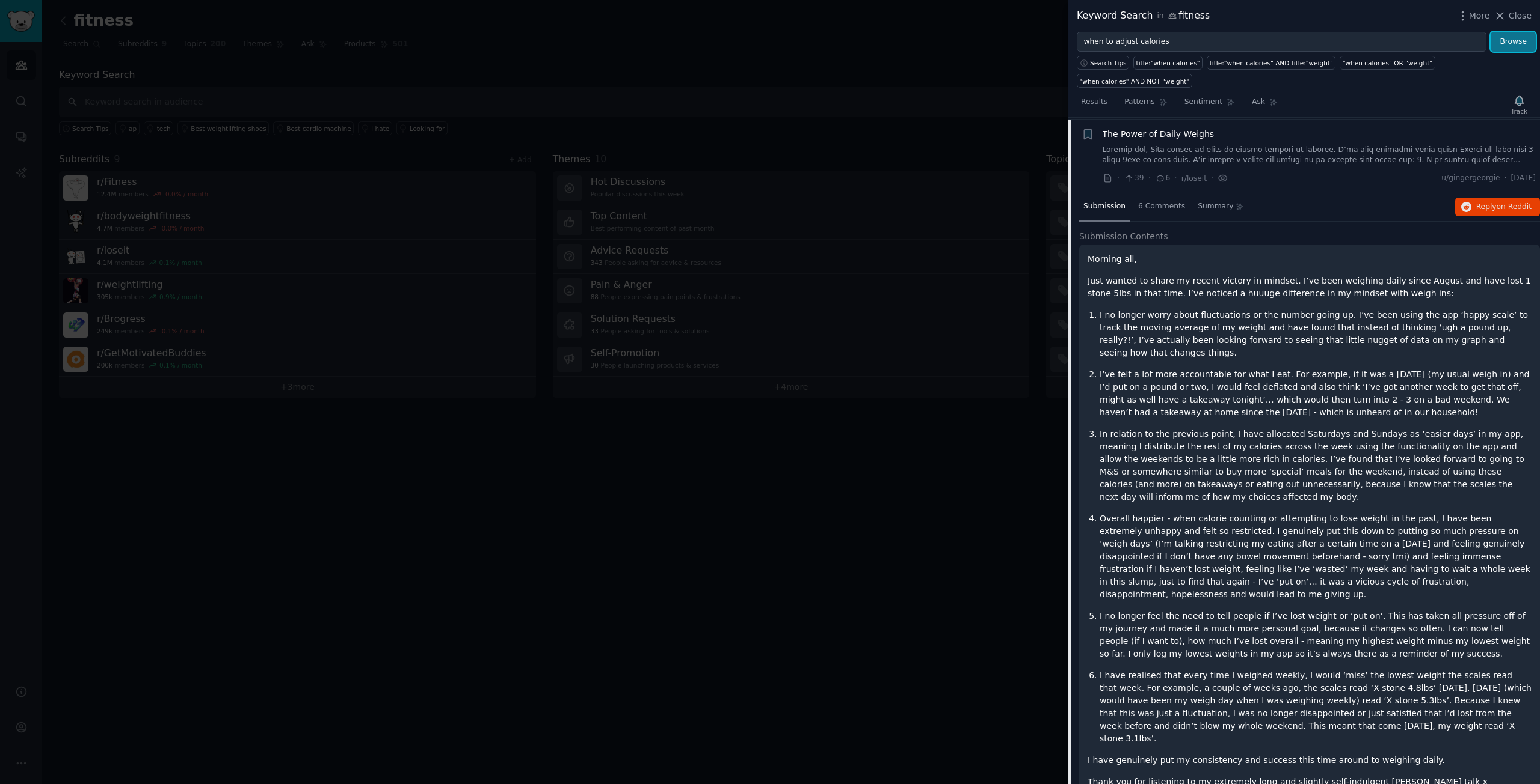
click at [1524, 39] on button "Browse" at bounding box center [1512, 42] width 45 height 21
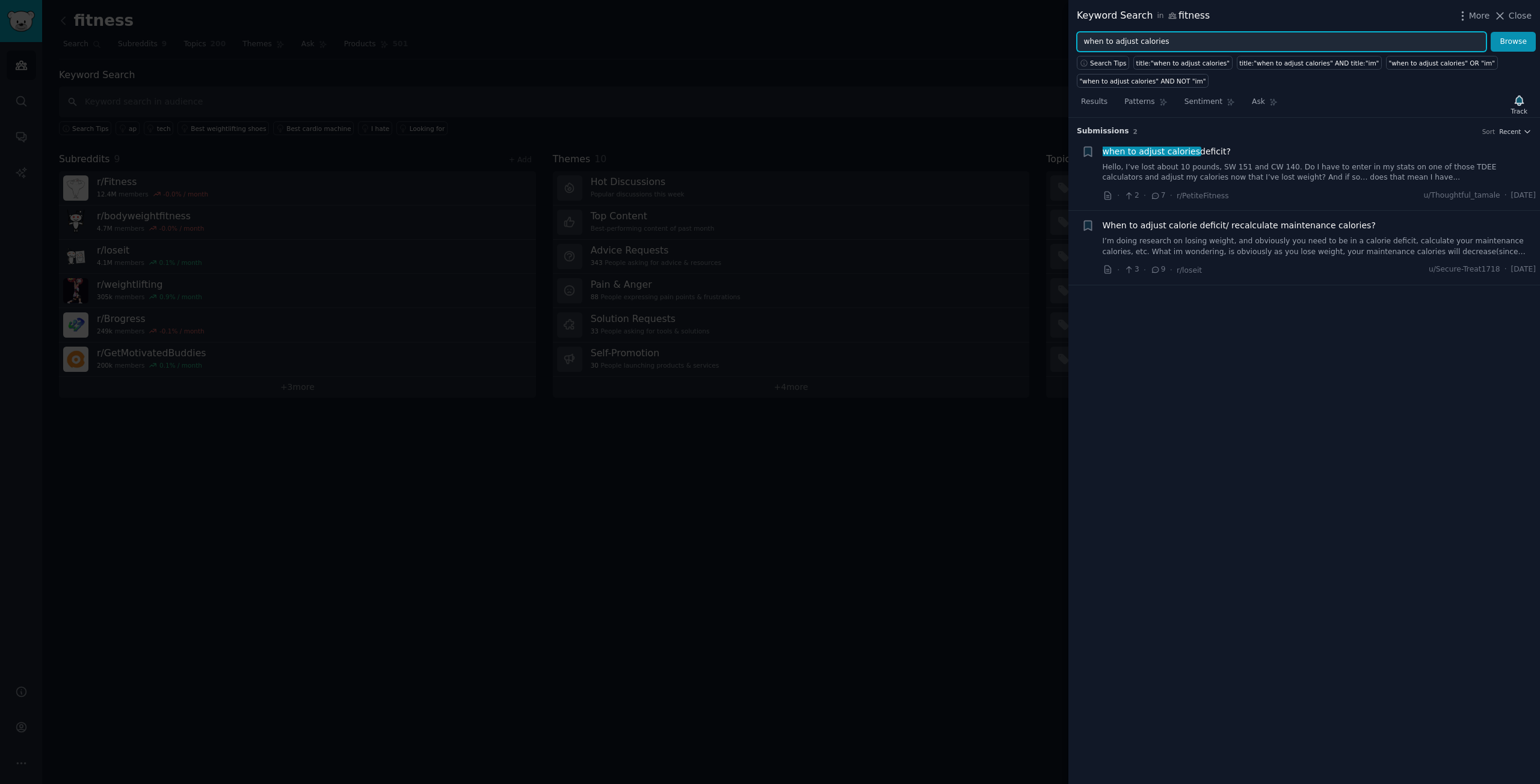
drag, startPoint x: 1109, startPoint y: 44, endPoint x: 1054, endPoint y: 44, distance: 55.0
click at [1054, 44] on div "Keyword Search in fitness More Close when to adjust calories Browse Search Tips…" at bounding box center [770, 392] width 1540 height 784
click at [1490, 32] on button "Browse" at bounding box center [1512, 42] width 45 height 21
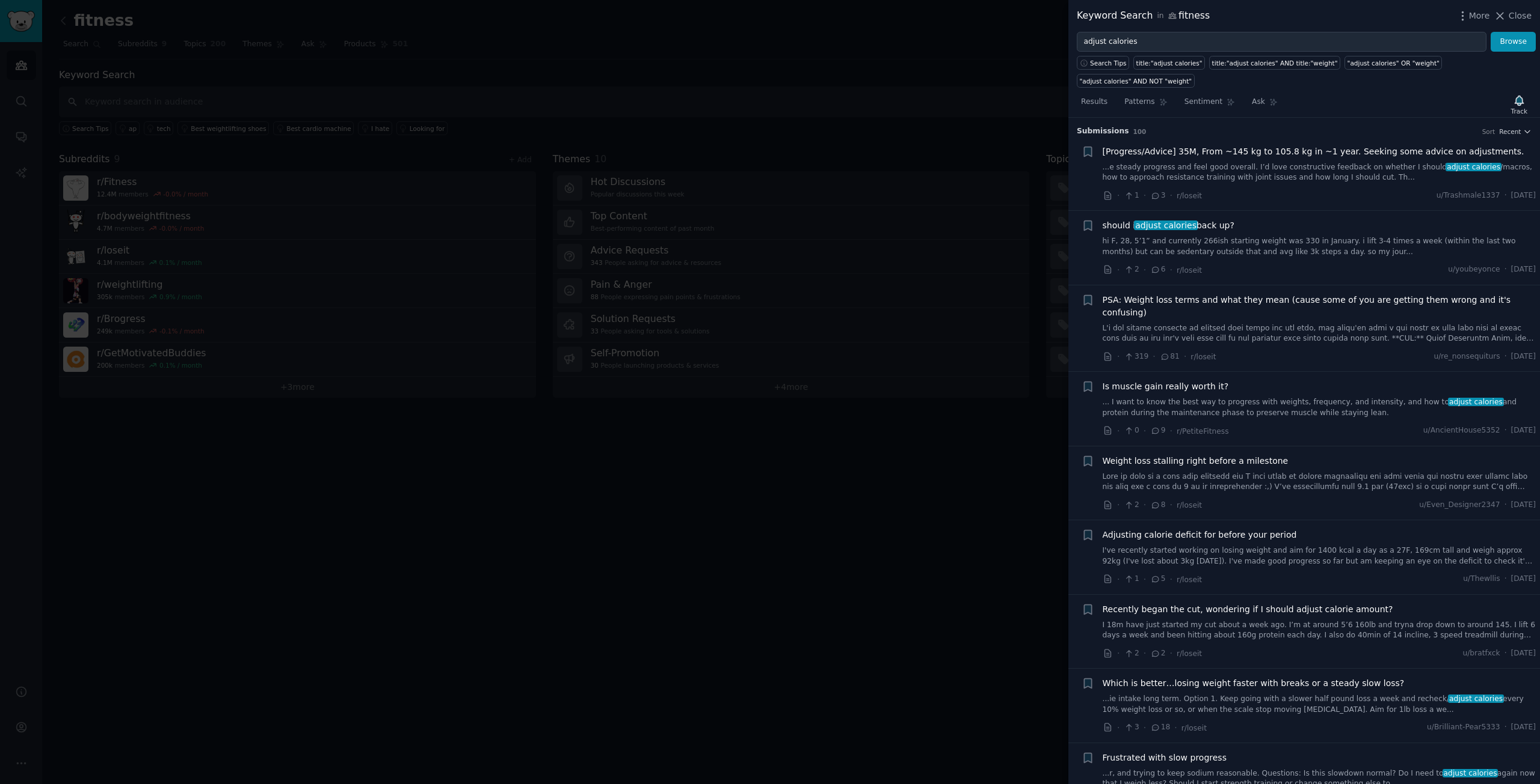
click at [1290, 529] on div "Adjusting calorie deficit for before your period" at bounding box center [1319, 535] width 434 height 13
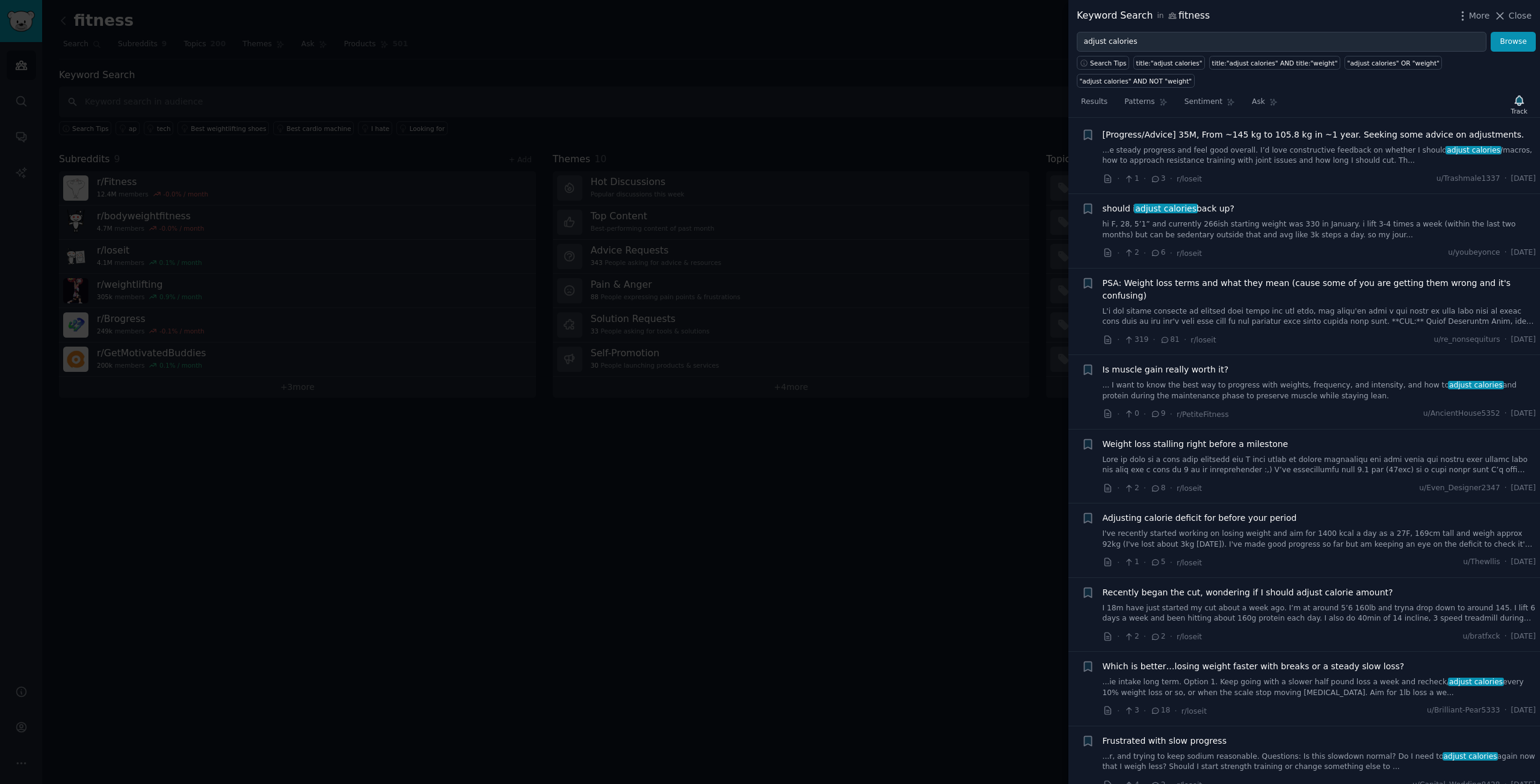
scroll to position [0, 0]
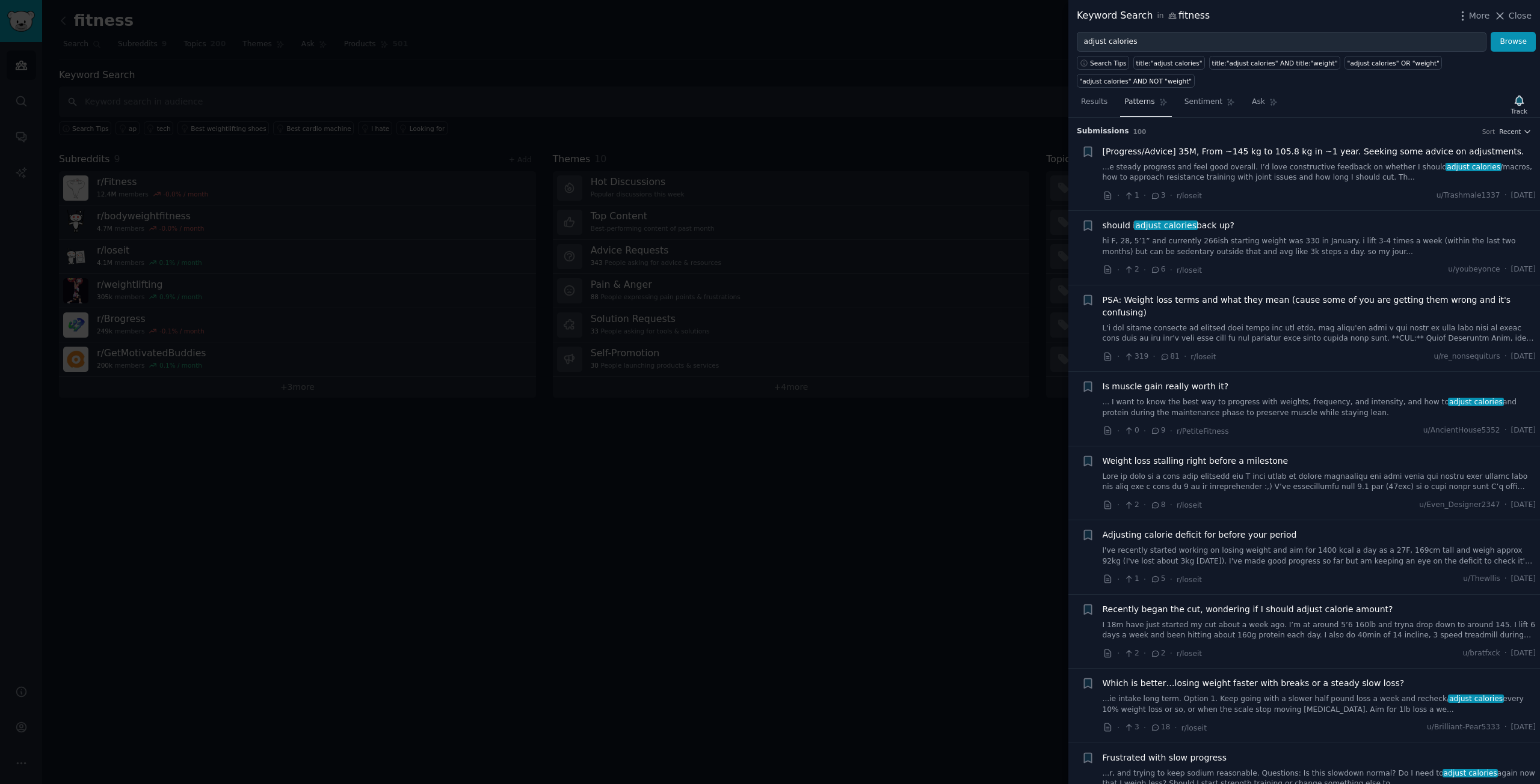
click at [1146, 97] on span "Patterns" at bounding box center [1139, 102] width 30 height 11
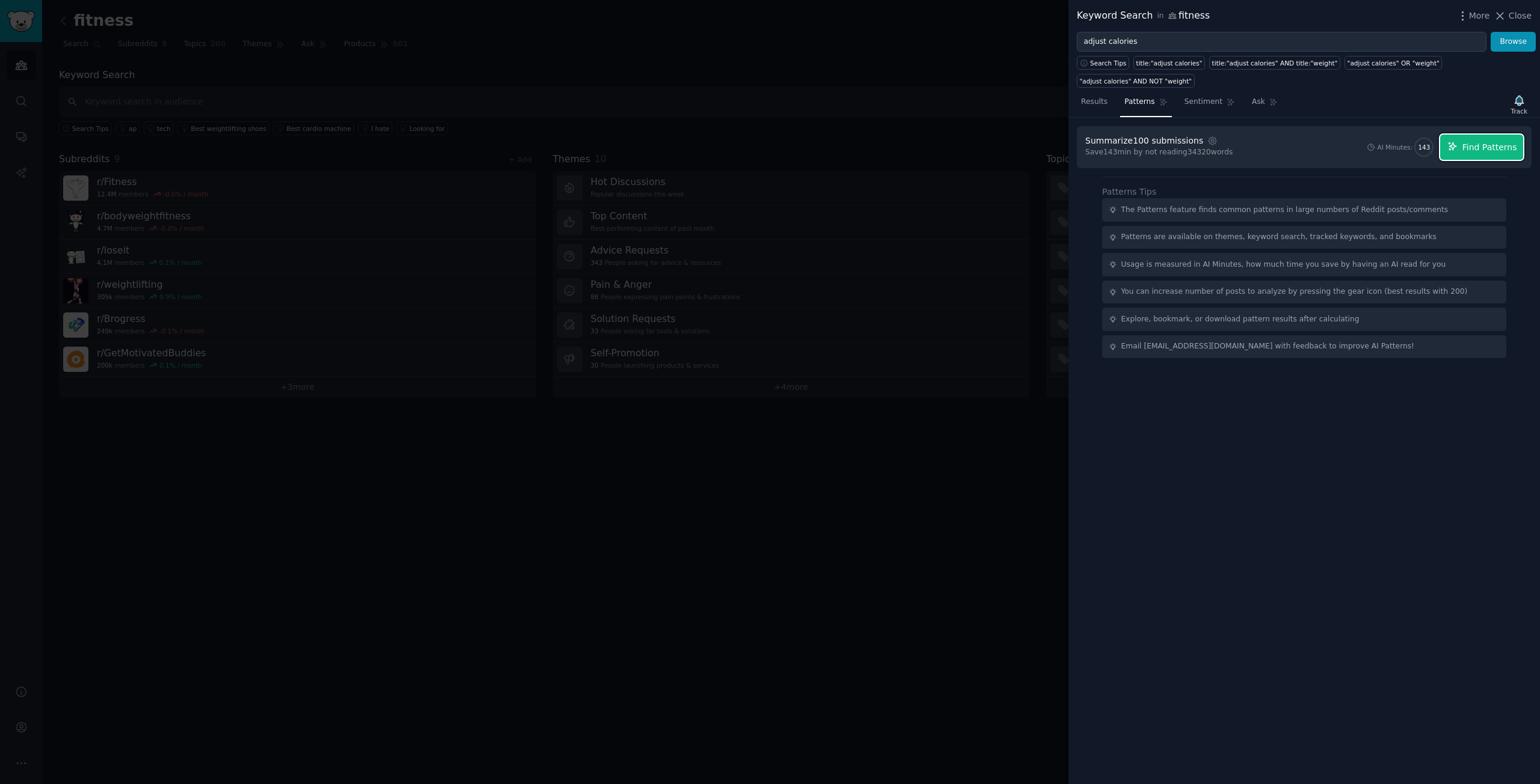
click at [1478, 141] on span "Find Patterns" at bounding box center [1488, 147] width 55 height 13
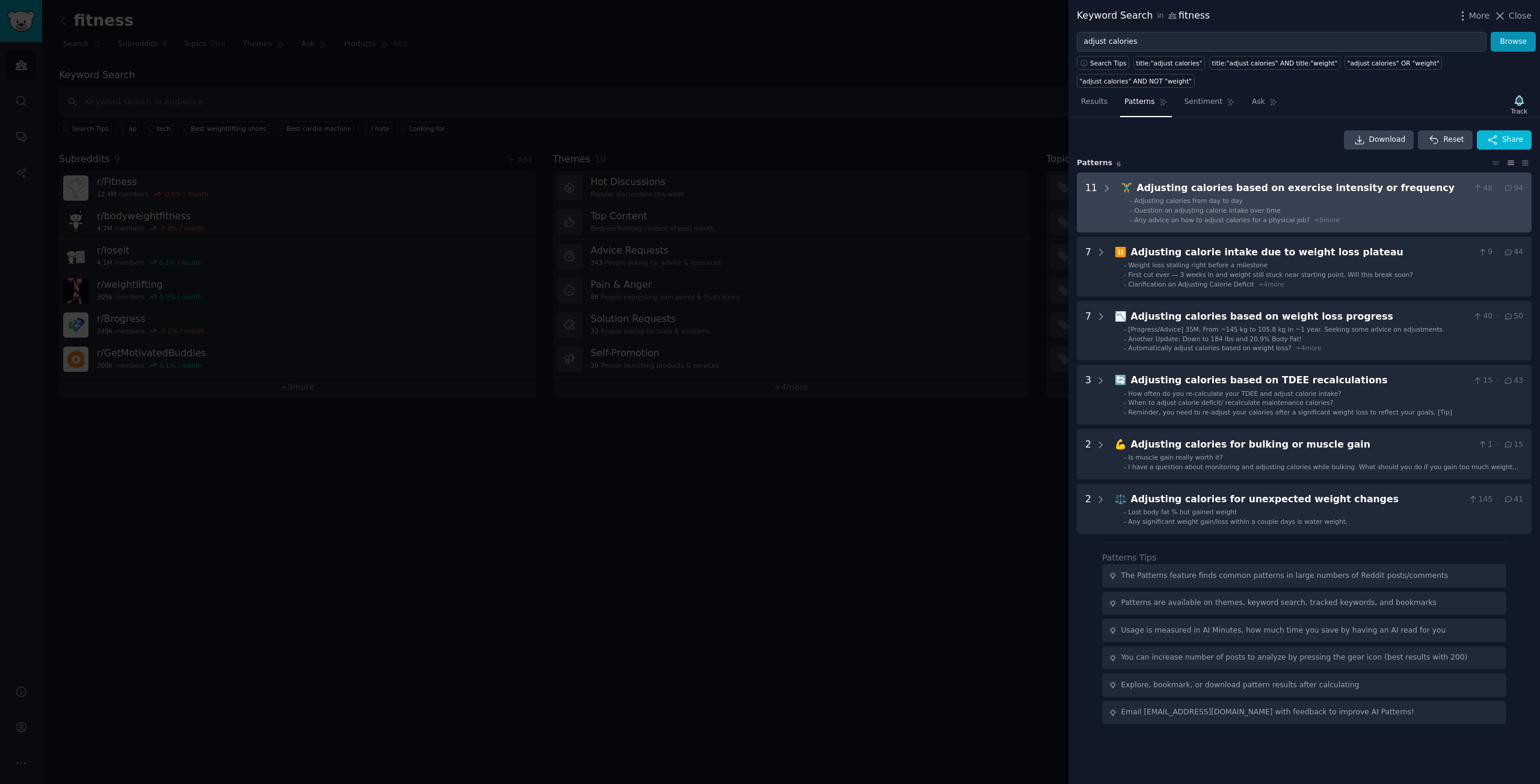
click at [1324, 206] on li "- Question on adjusting calorie intake over time" at bounding box center [1326, 210] width 393 height 8
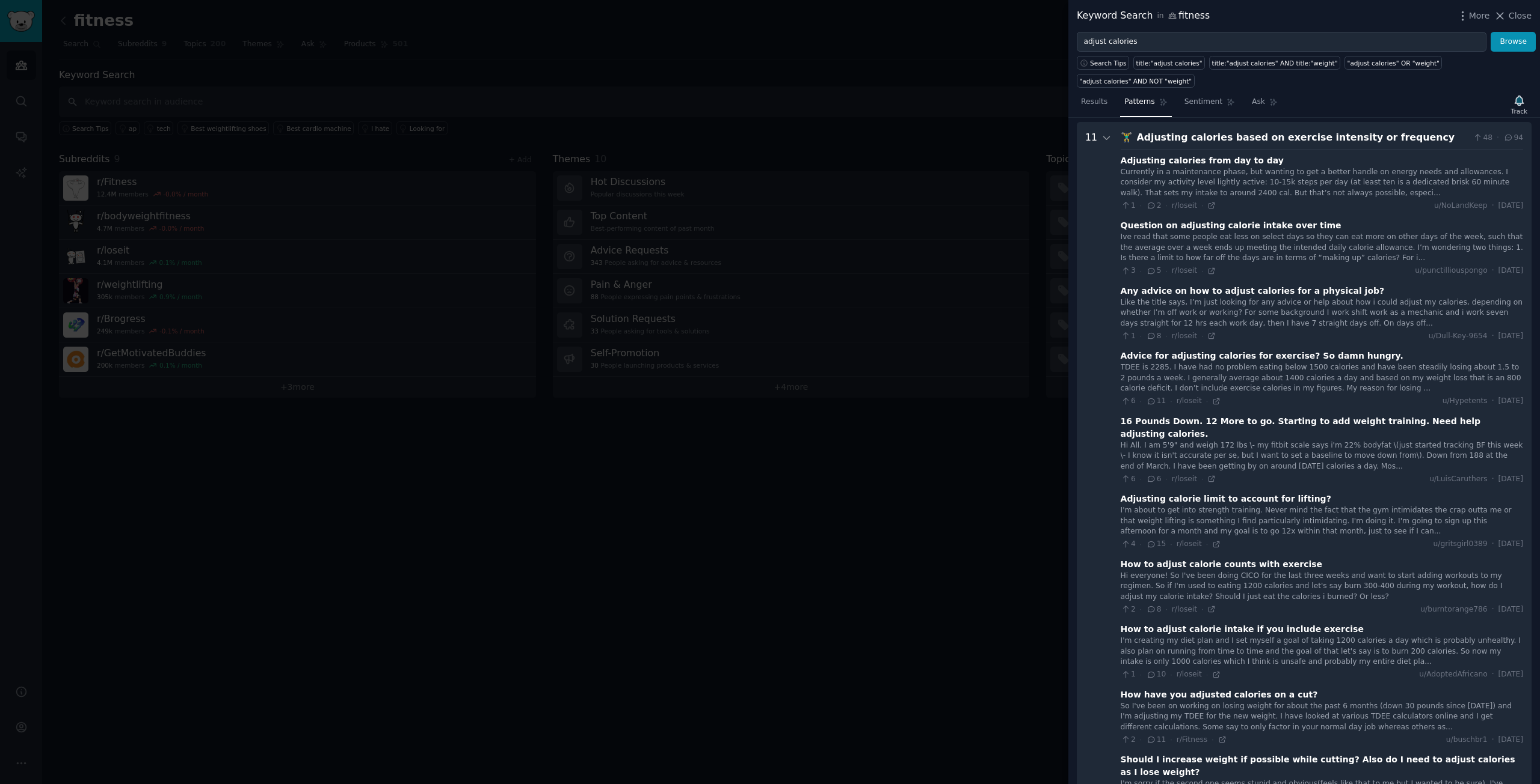
scroll to position [55, 0]
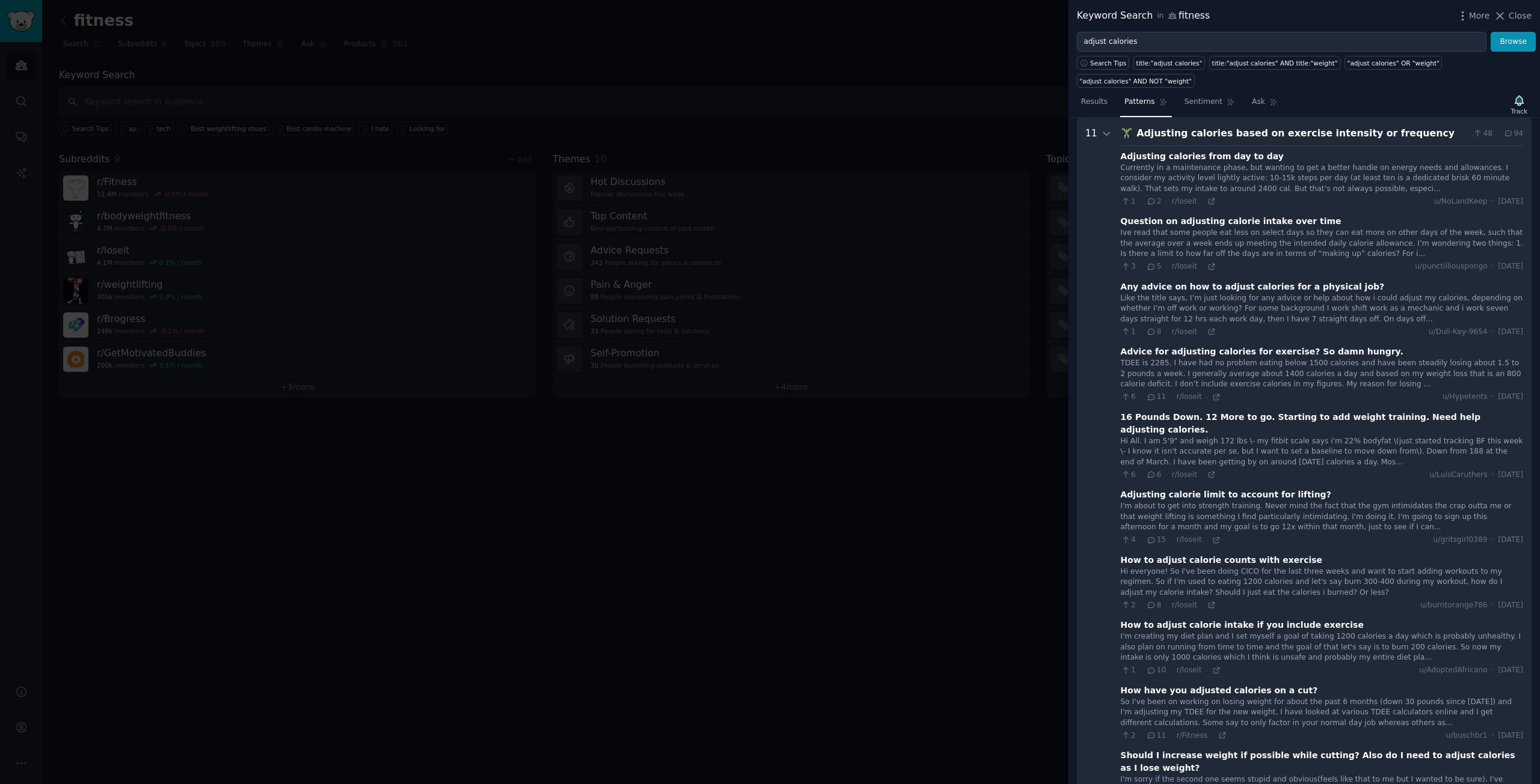
click at [1486, 163] on div "Currently in a maintenance phase, but wanting to get a better handle on energy …" at bounding box center [1321, 179] width 402 height 32
click at [1182, 150] on div "Adjusting calories from day to day" at bounding box center [1201, 156] width 163 height 13
click at [1207, 197] on icon at bounding box center [1211, 201] width 8 height 8
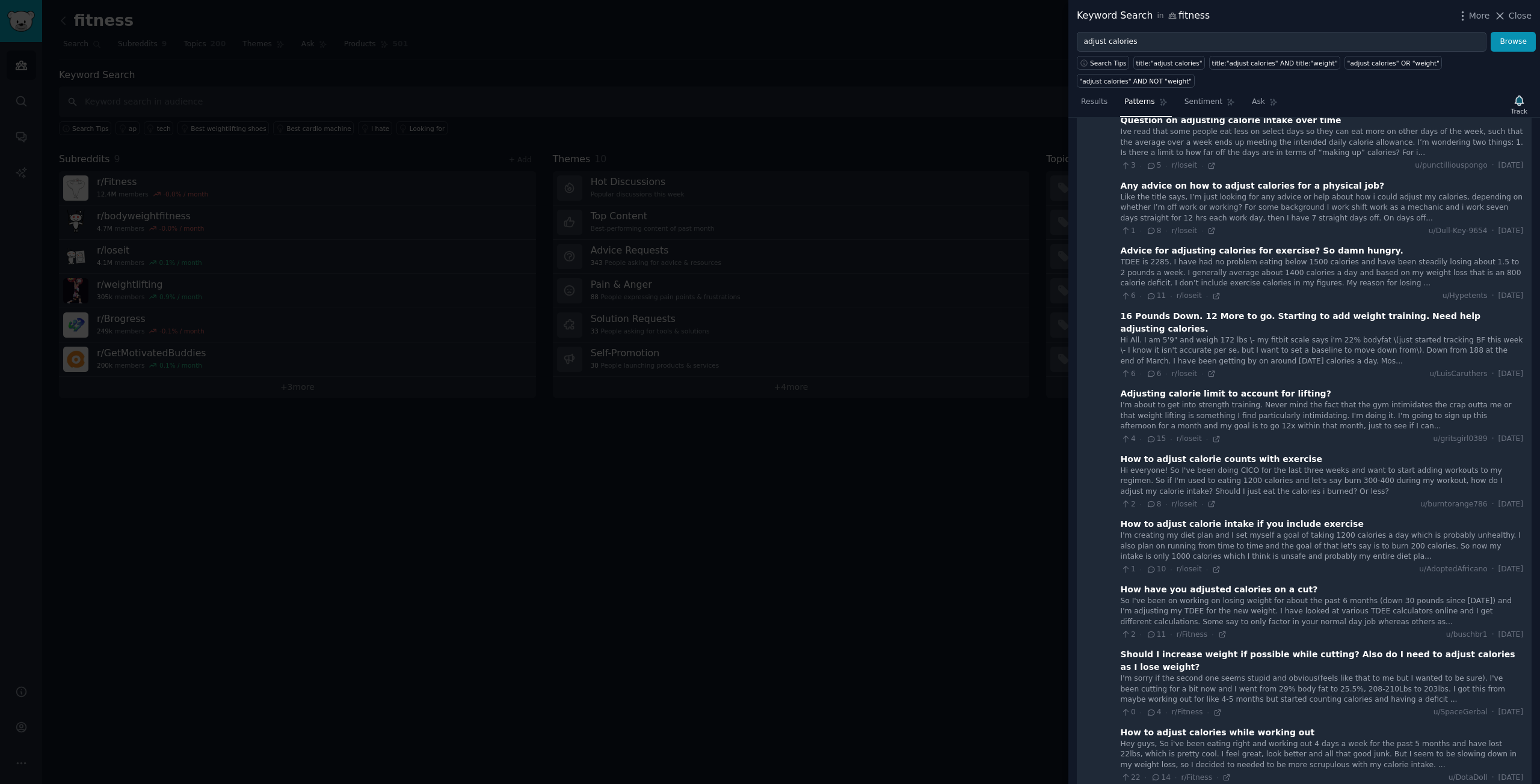
scroll to position [175, 0]
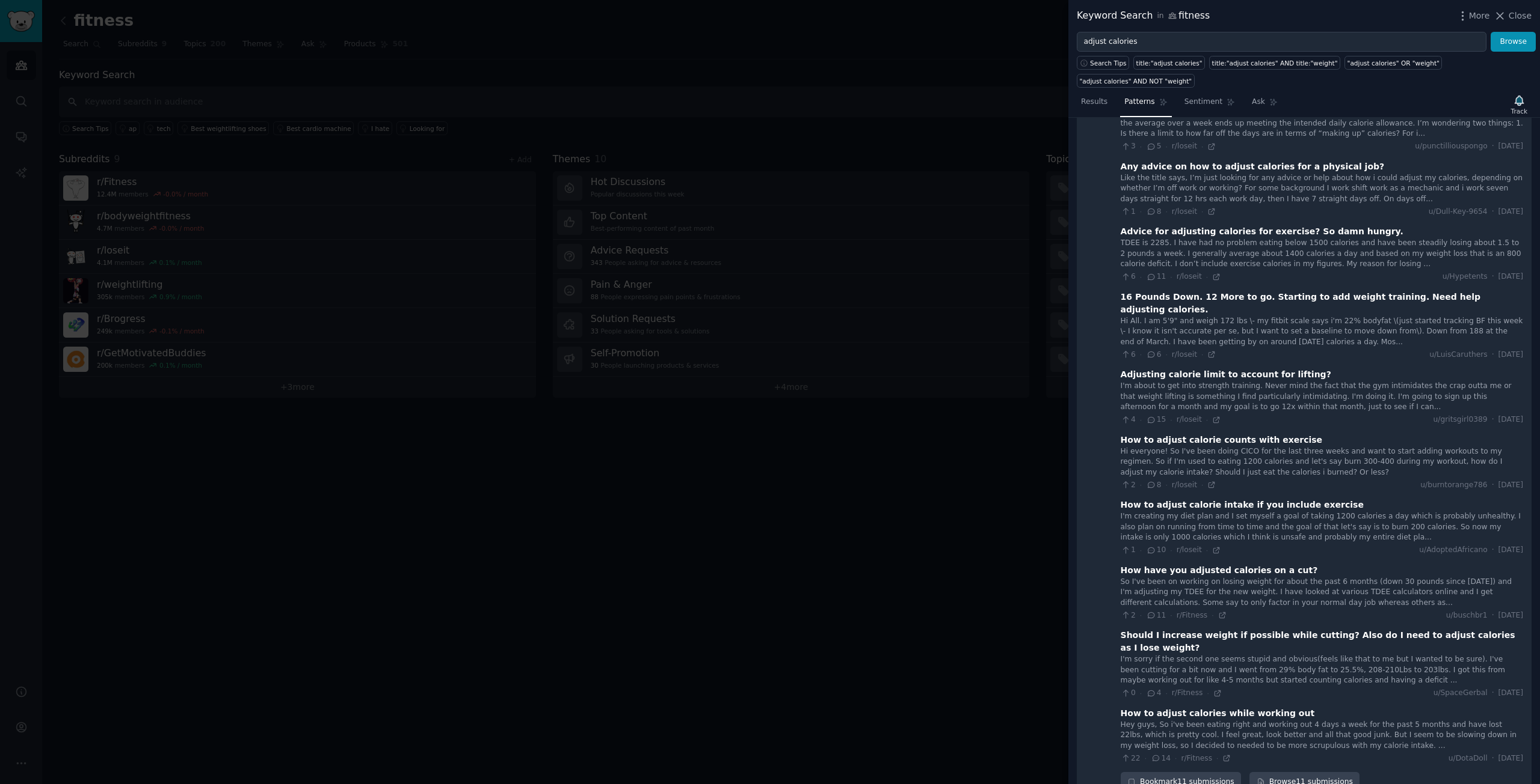
click at [1244, 499] on div "How to adjust calorie intake if you include exercise" at bounding box center [1241, 505] width 243 height 13
click at [1251, 565] on div "How have you adjusted calories on a cut?" at bounding box center [1218, 571] width 198 height 13
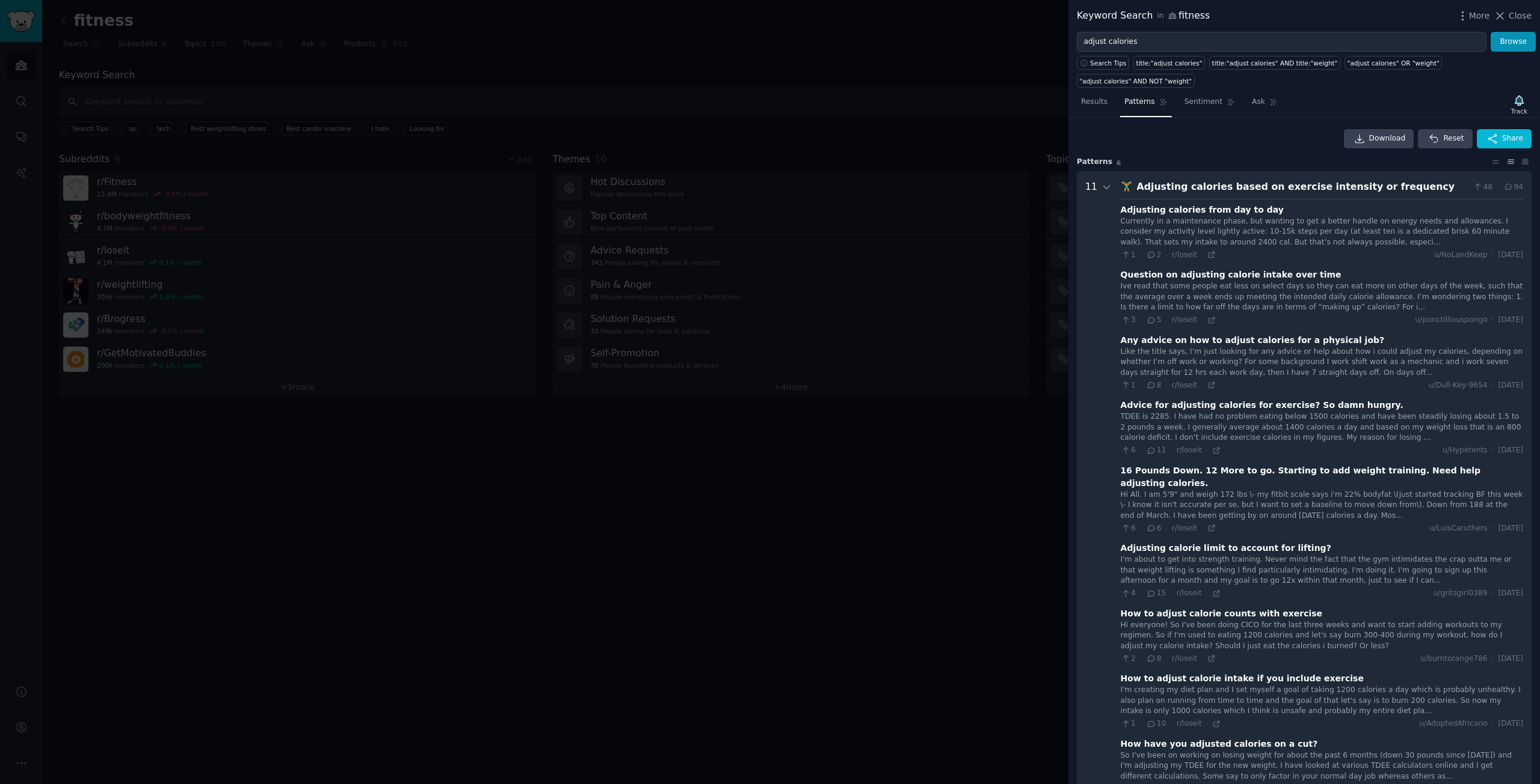
scroll to position [0, 0]
click at [1092, 39] on input "adjust calories" at bounding box center [1281, 42] width 409 height 21
click at [1109, 41] on input "calories" at bounding box center [1281, 42] width 409 height 21
type input "calories period"
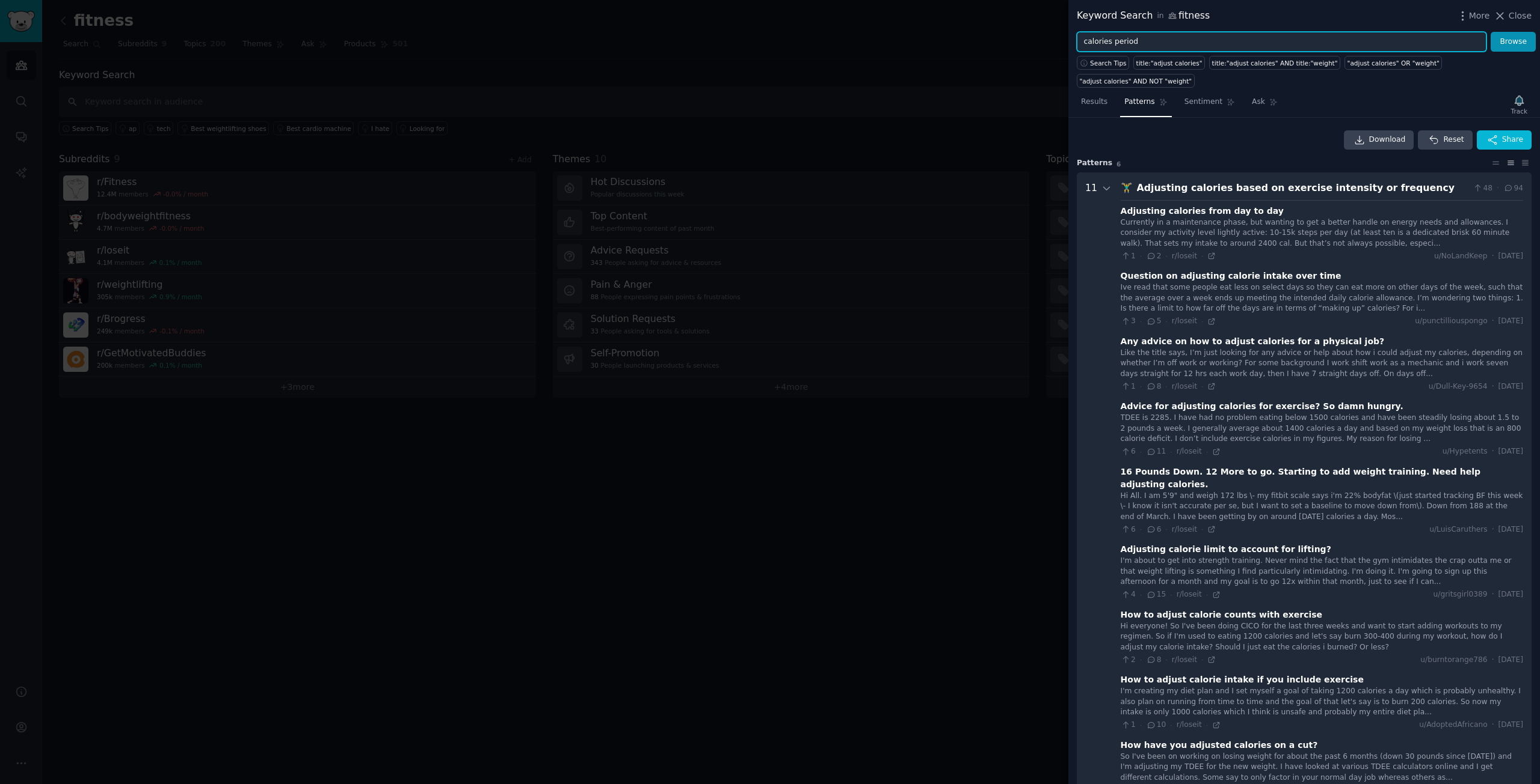
click at [1490, 32] on button "Browse" at bounding box center [1512, 42] width 45 height 21
click at [1503, 42] on button "Browse" at bounding box center [1512, 42] width 45 height 21
click at [1503, 39] on button "Browse" at bounding box center [1512, 42] width 45 height 21
click at [1234, 38] on input "calories period" at bounding box center [1281, 42] width 409 height 21
click at [1505, 13] on icon at bounding box center [1499, 16] width 13 height 13
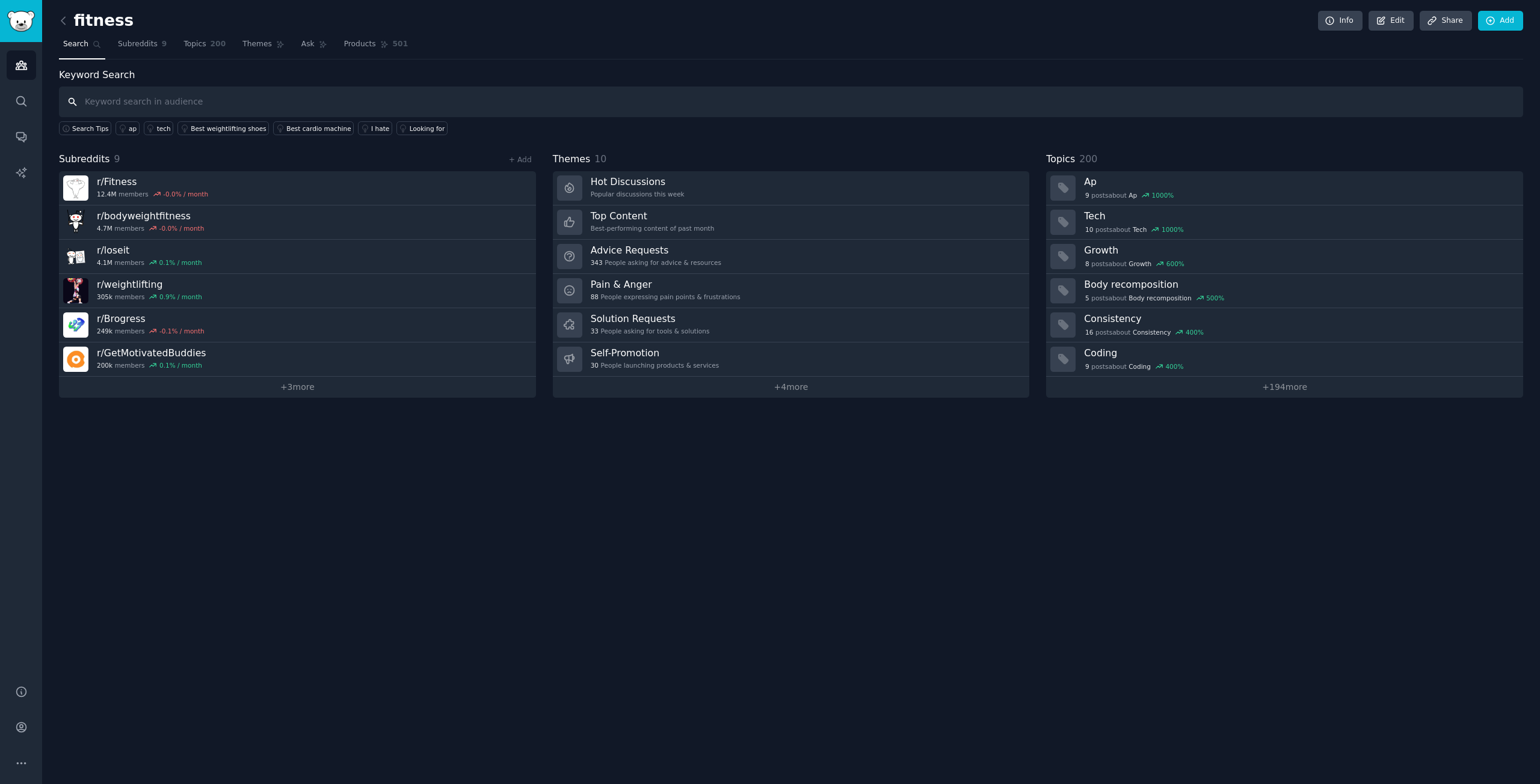
click at [203, 107] on input "text" at bounding box center [790, 101] width 1464 height 31
type input "period"
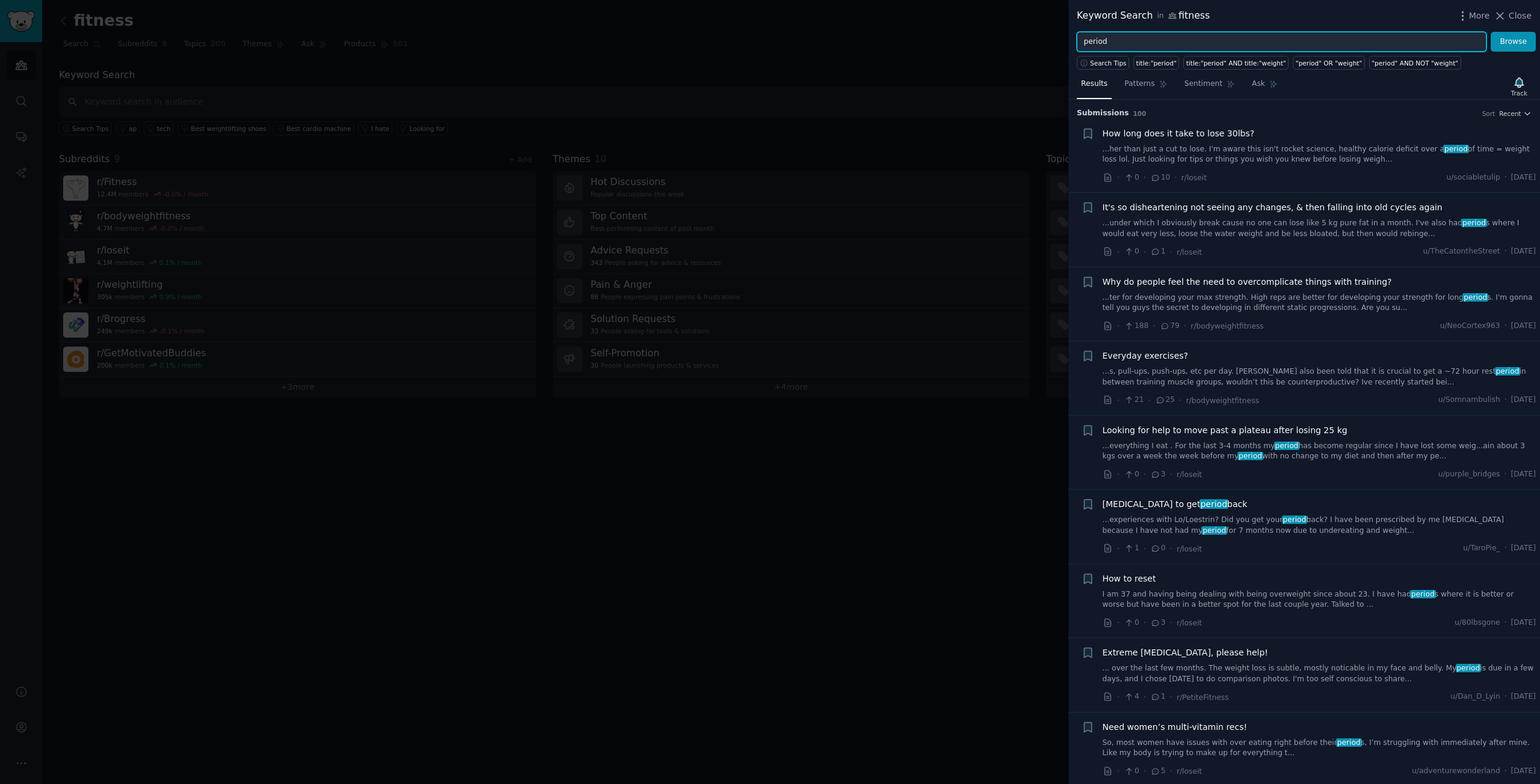
click at [1140, 39] on input "period" at bounding box center [1281, 42] width 409 height 21
paste input "fat loss plateau"
click at [1510, 44] on button "Browse" at bounding box center [1512, 42] width 45 height 21
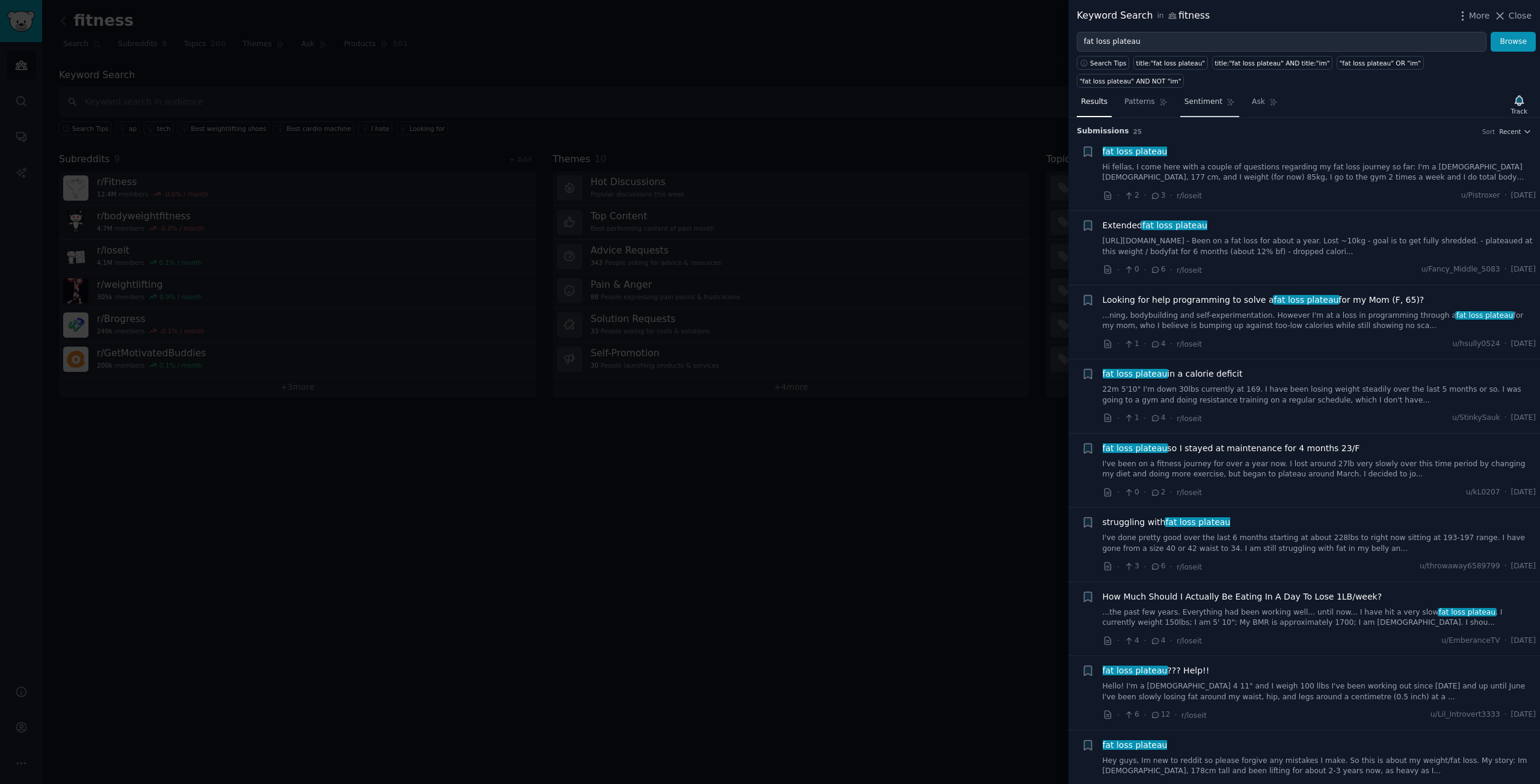
click at [1185, 97] on span "Sentiment" at bounding box center [1203, 102] width 38 height 11
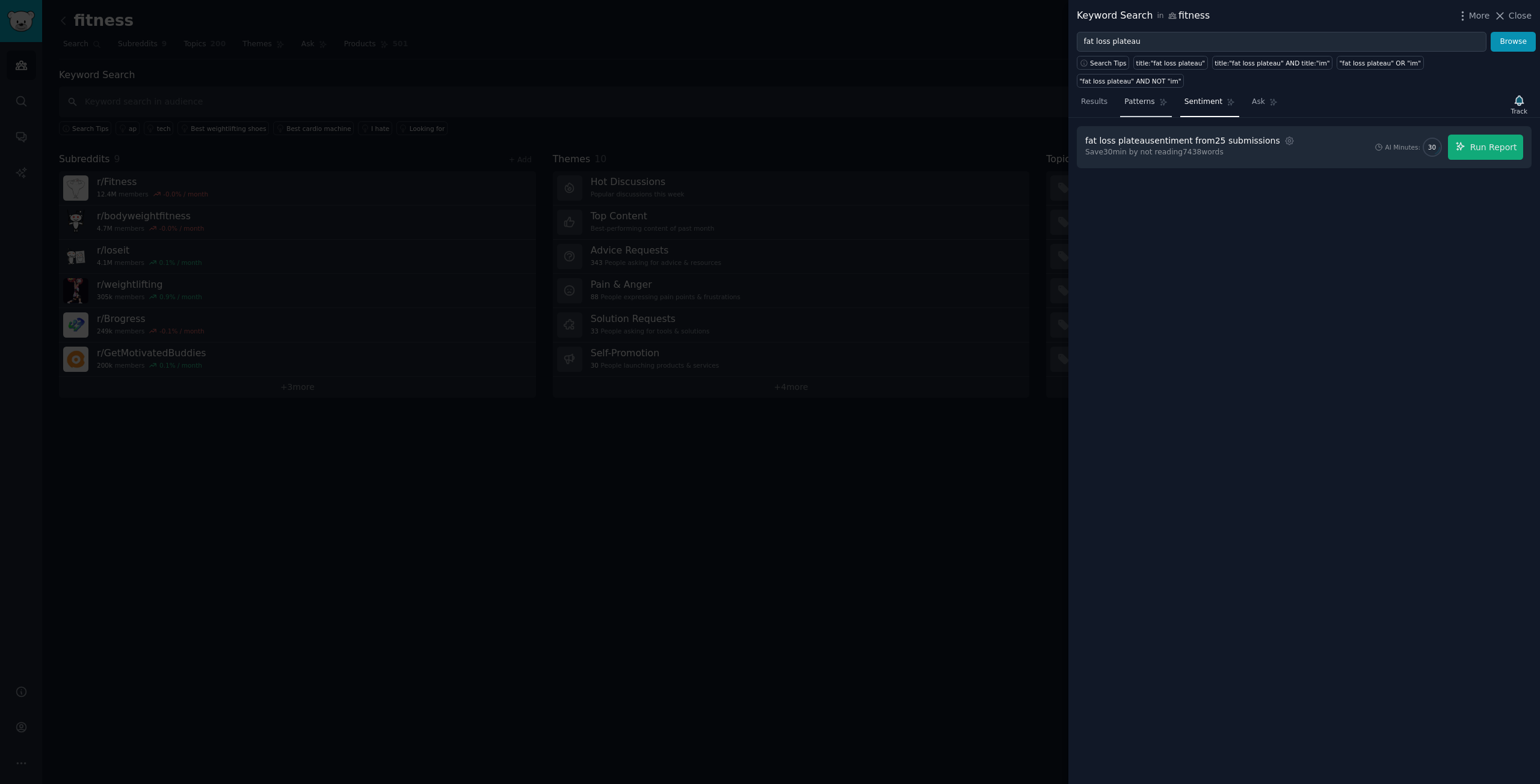
click at [1149, 92] on link "Patterns" at bounding box center [1145, 104] width 51 height 25
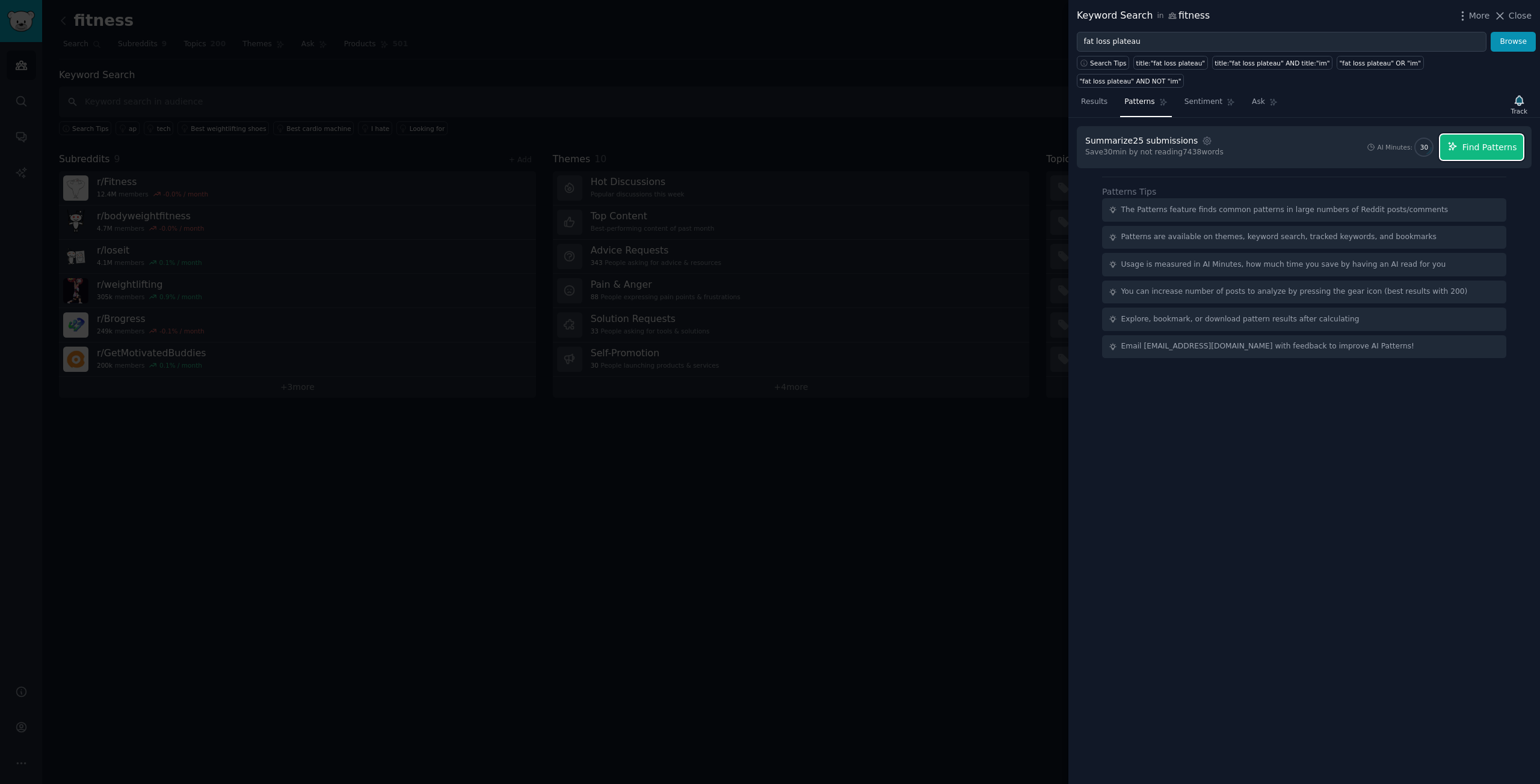
click at [1513, 141] on span "Find Patterns" at bounding box center [1488, 147] width 55 height 13
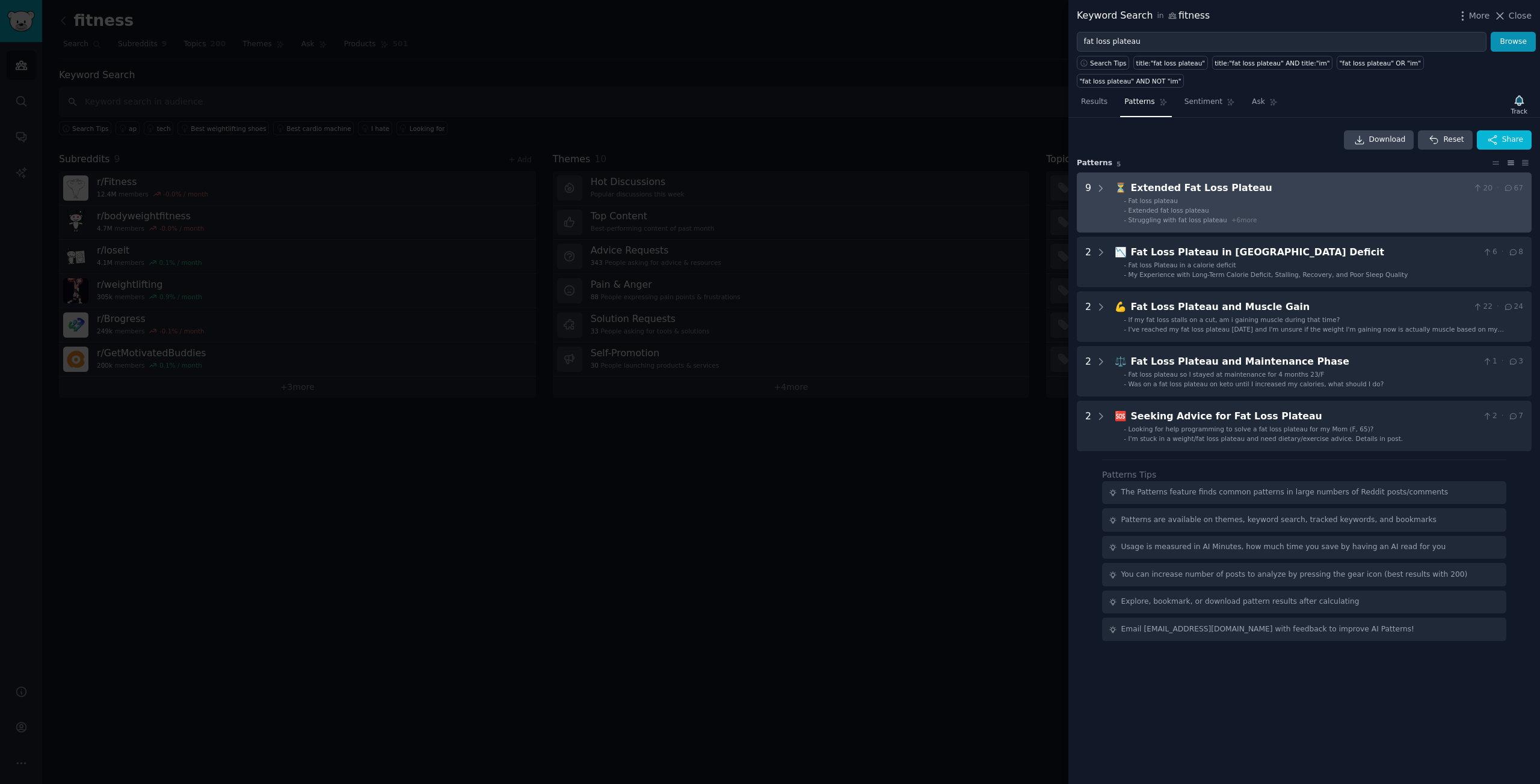
click at [1231, 216] on span "+ 6 more" at bounding box center [1244, 219] width 26 height 7
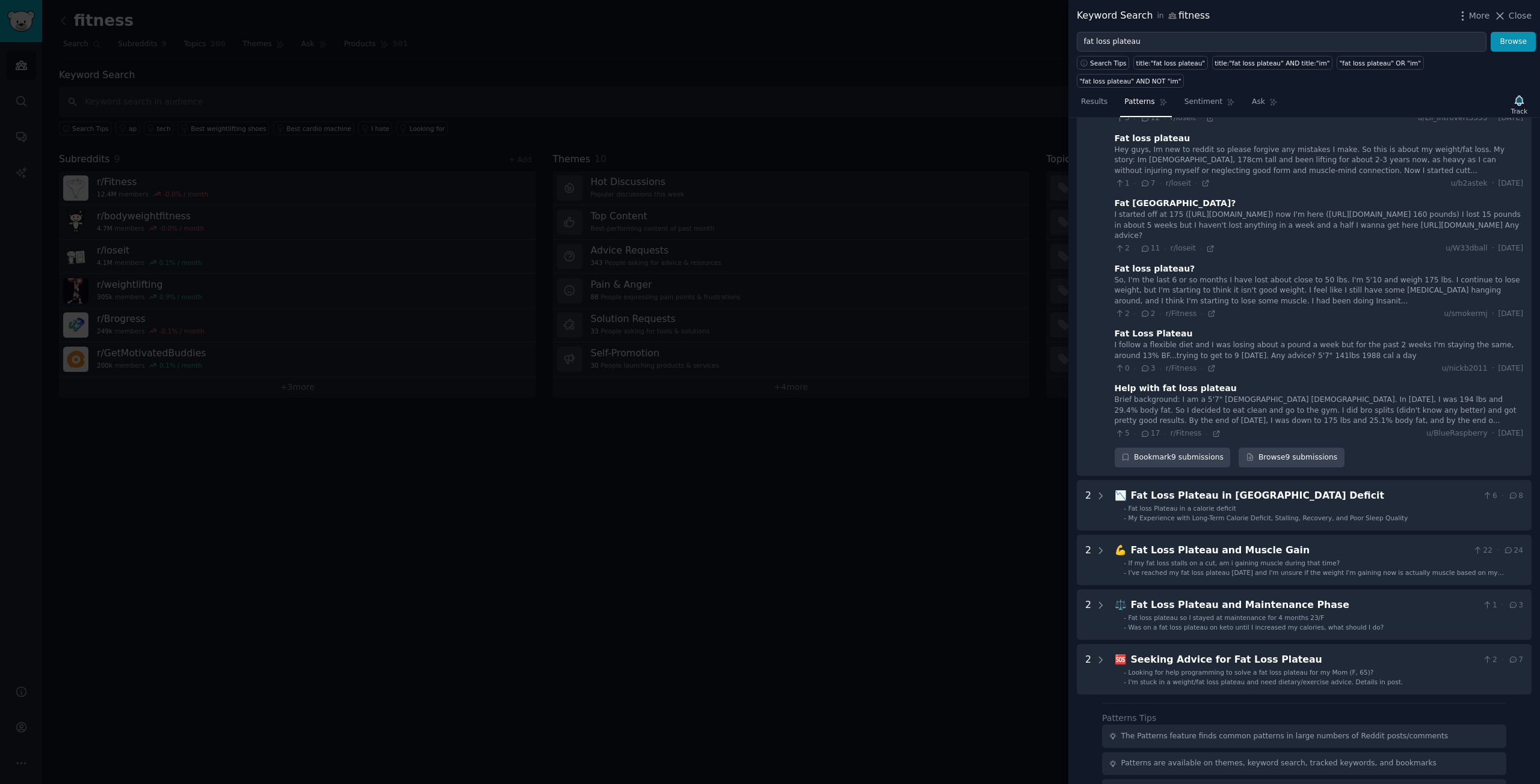
scroll to position [355, 0]
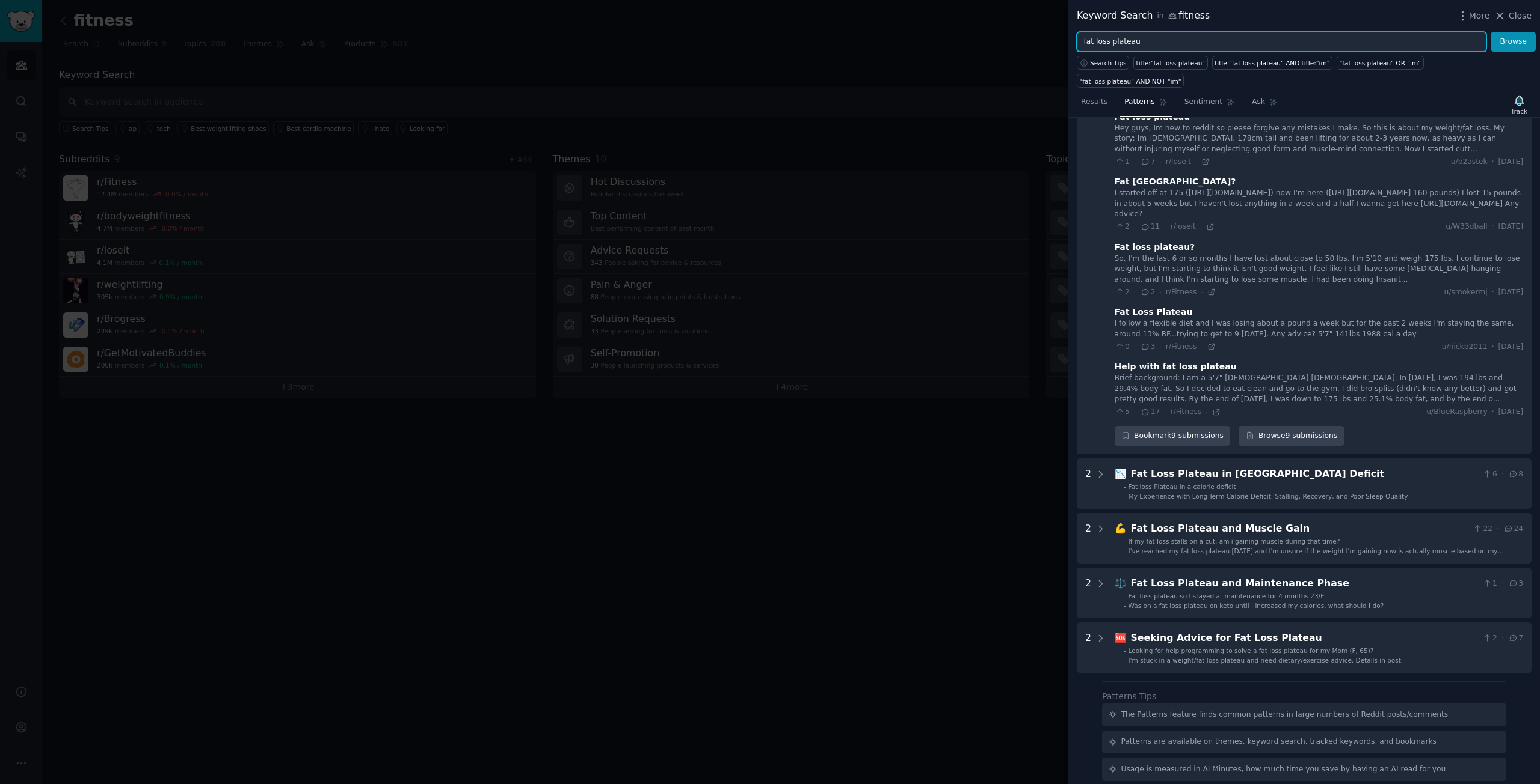
click at [1116, 46] on input "fat loss plateau" at bounding box center [1281, 42] width 409 height 21
click at [1116, 45] on input "fat loss plateau" at bounding box center [1281, 42] width 409 height 21
type input "weight loss plateau"
click at [1490, 32] on button "Browse" at bounding box center [1512, 42] width 45 height 21
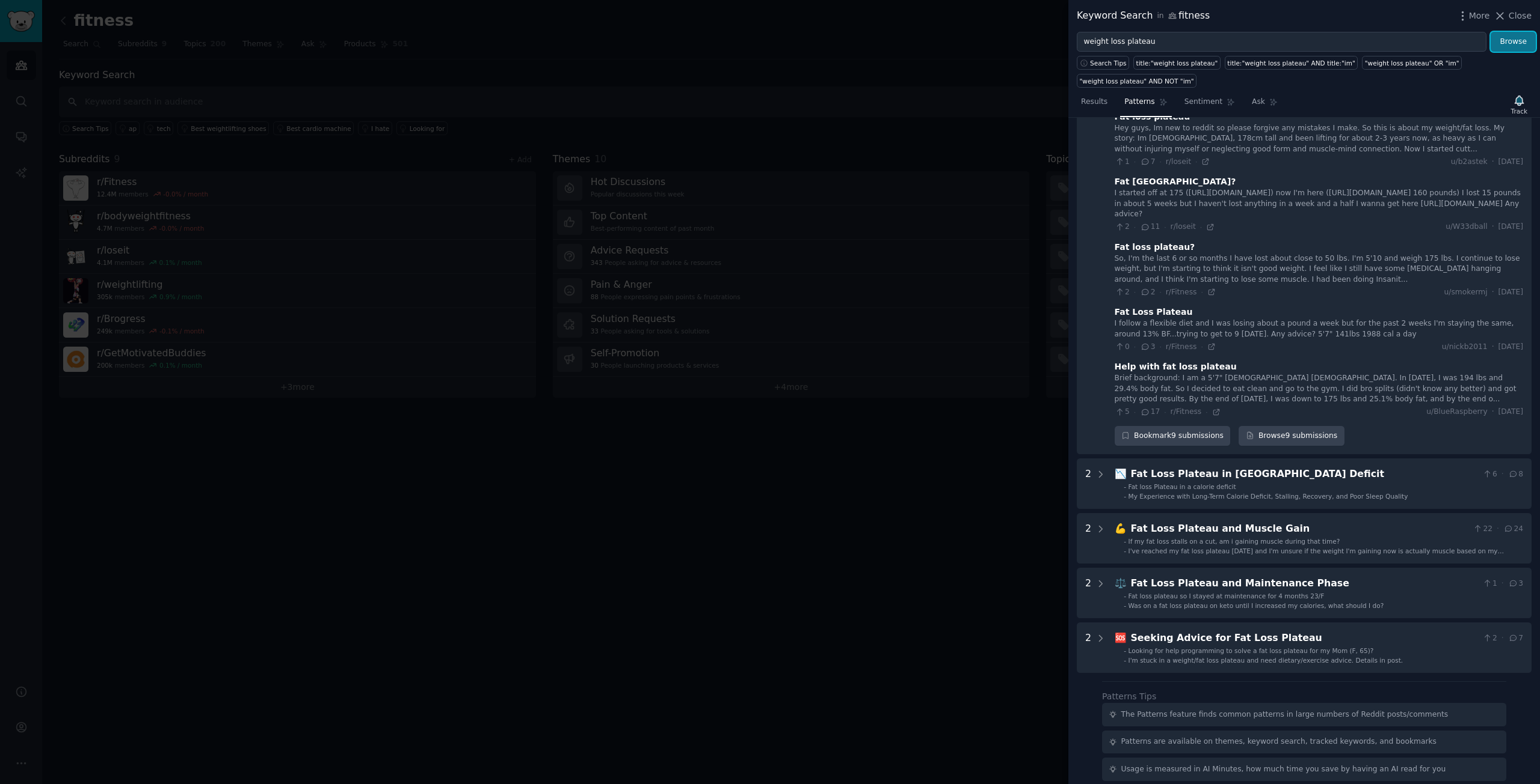
click at [1508, 45] on button "Browse" at bounding box center [1512, 42] width 45 height 21
click at [1217, 48] on input "weight loss plateau" at bounding box center [1281, 42] width 409 height 21
click at [1217, 47] on input "weight loss plateau" at bounding box center [1281, 42] width 409 height 21
click at [1504, 12] on icon at bounding box center [1499, 16] width 13 height 13
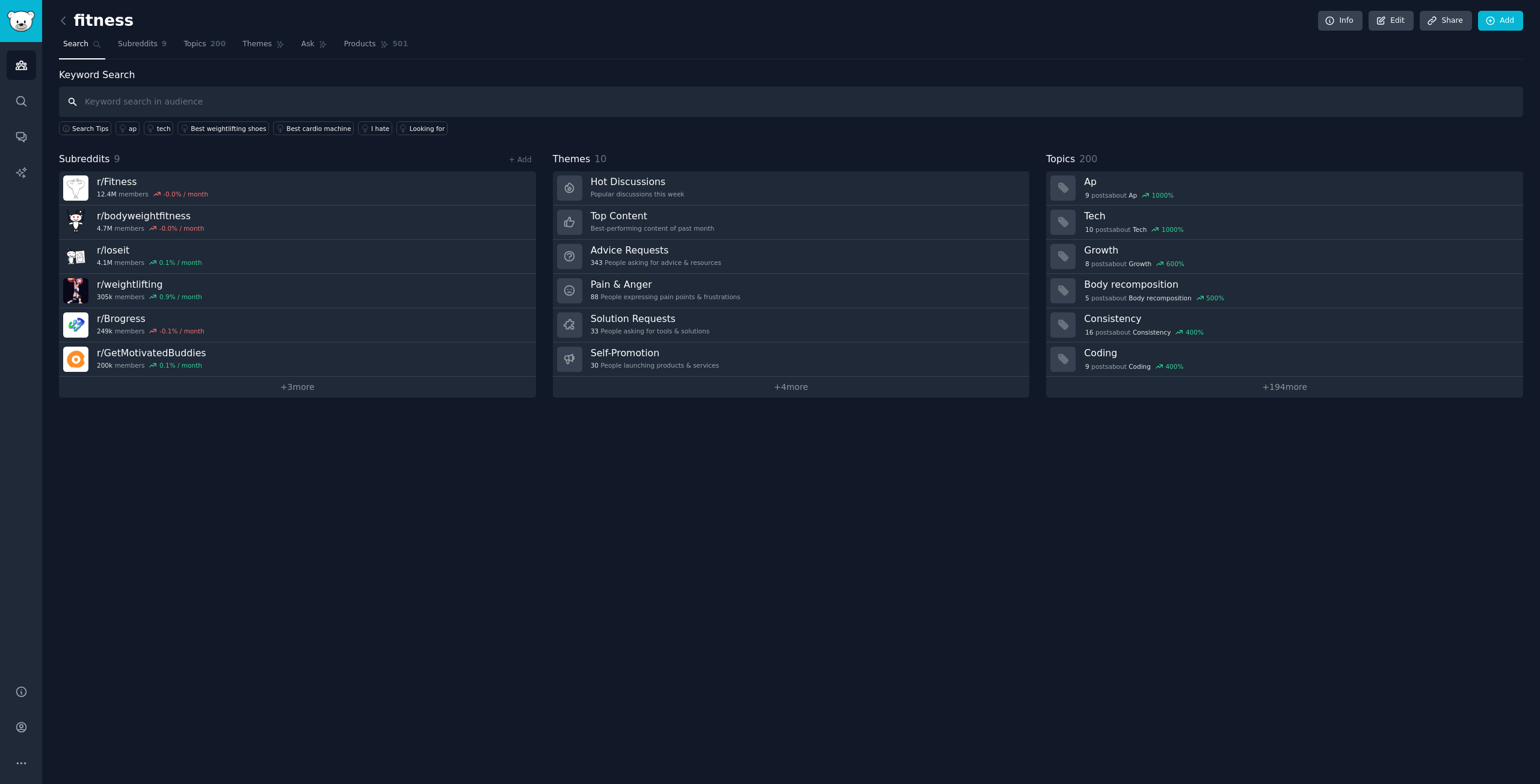
click at [273, 105] on input "text" at bounding box center [790, 101] width 1464 height 31
paste input "w"
click at [272, 104] on input "text" at bounding box center [790, 101] width 1464 height 31
type input "weight loss plateau"
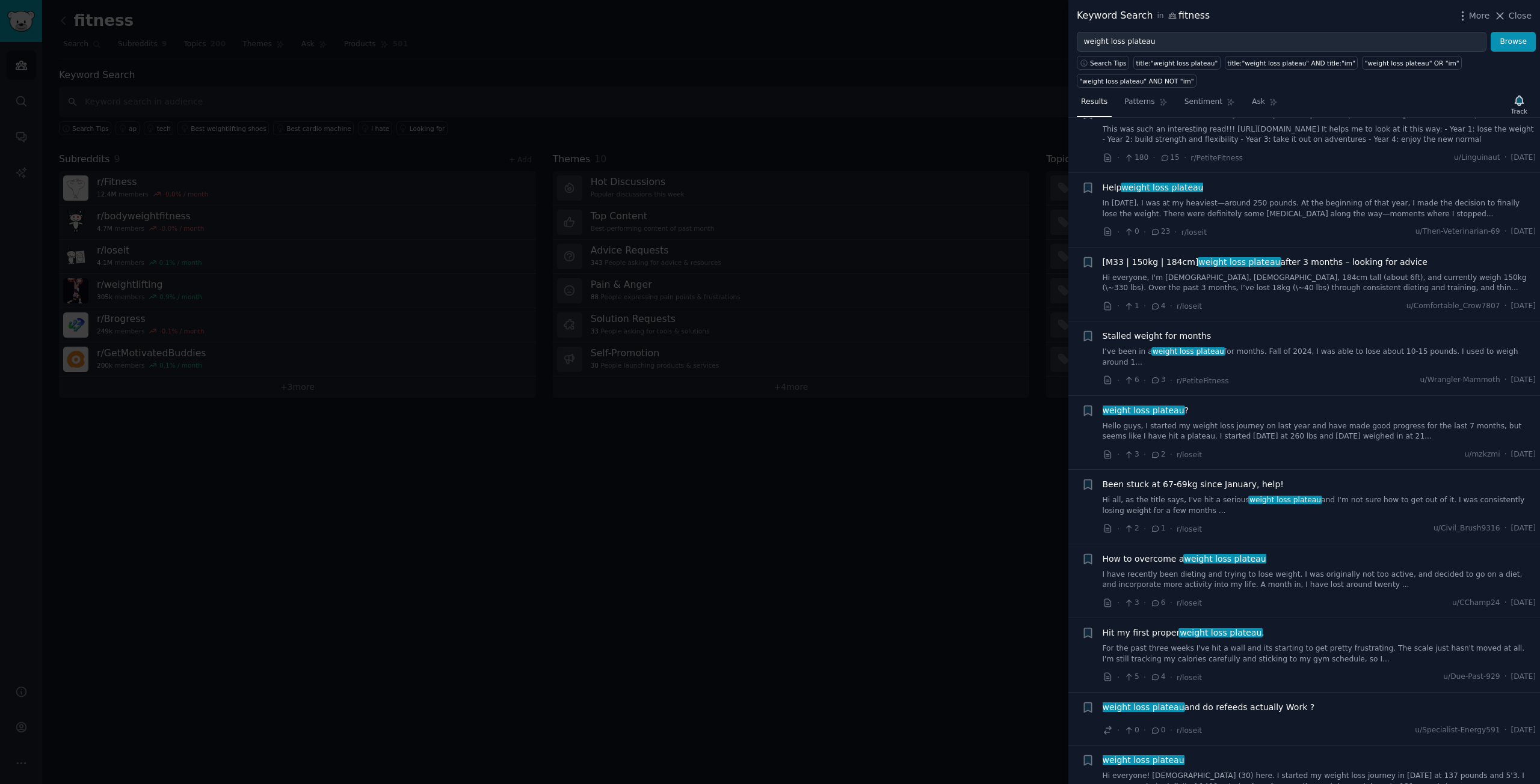
scroll to position [541, 0]
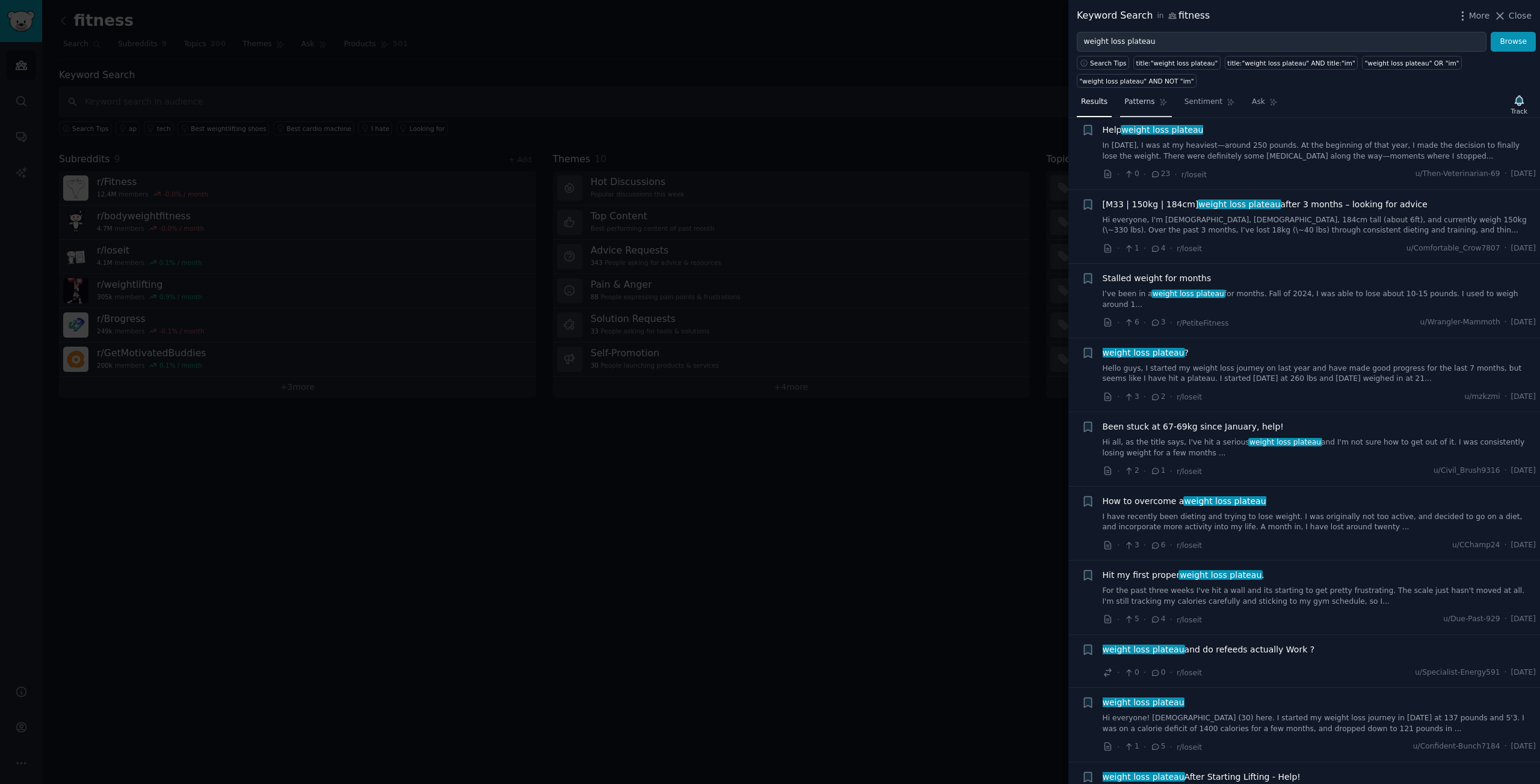
click at [1144, 97] on span "Patterns" at bounding box center [1139, 102] width 30 height 11
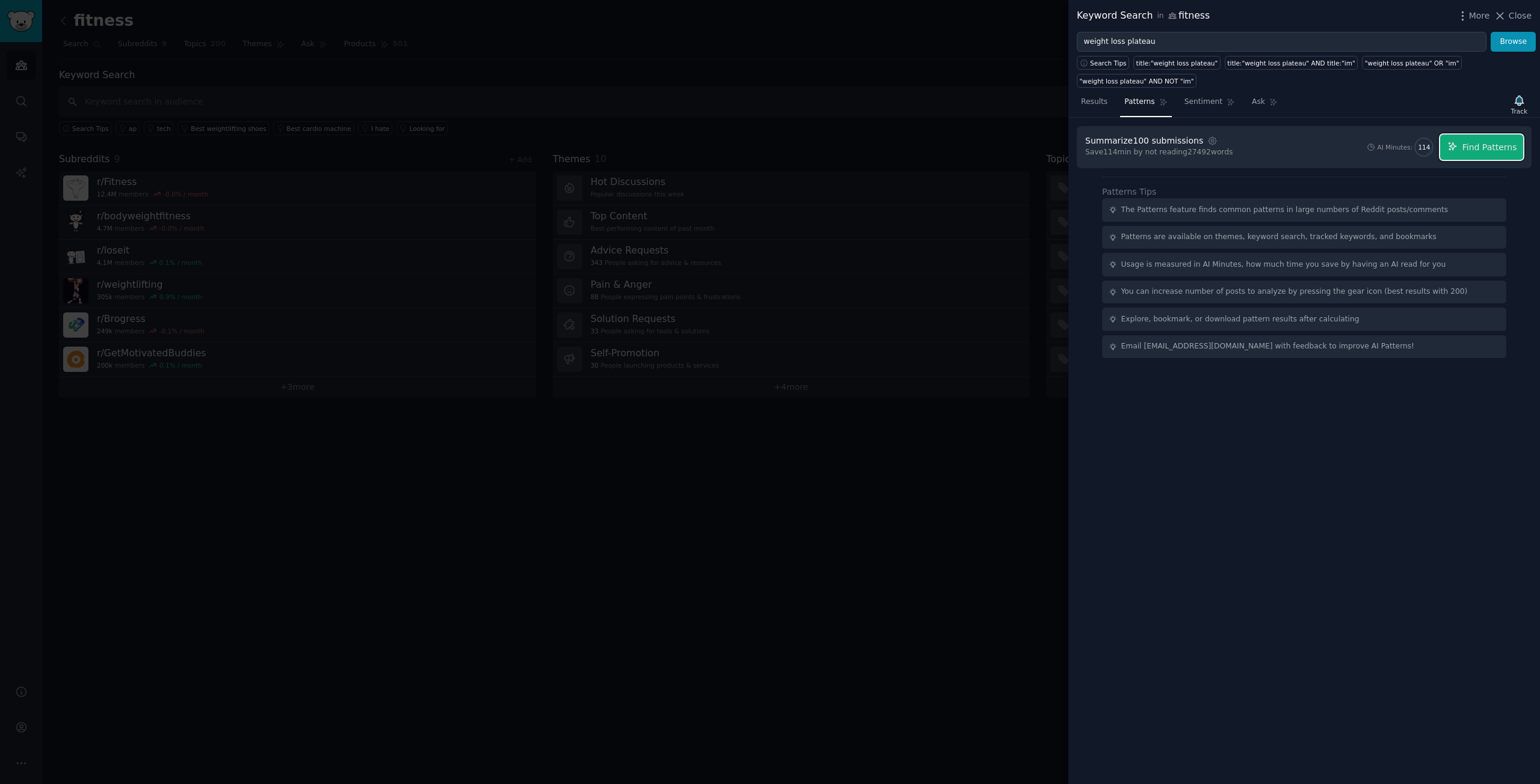
click at [1496, 141] on span "Find Patterns" at bounding box center [1488, 147] width 55 height 13
